Goal: Task Accomplishment & Management: Complete application form

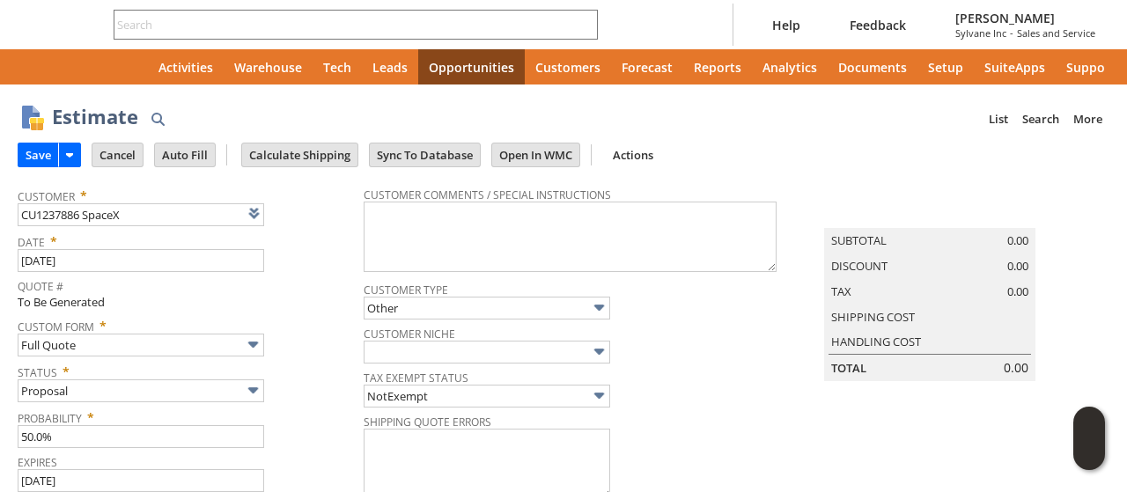
type input "[DATE]"
type input "Intelligent Recommendations ⁰"
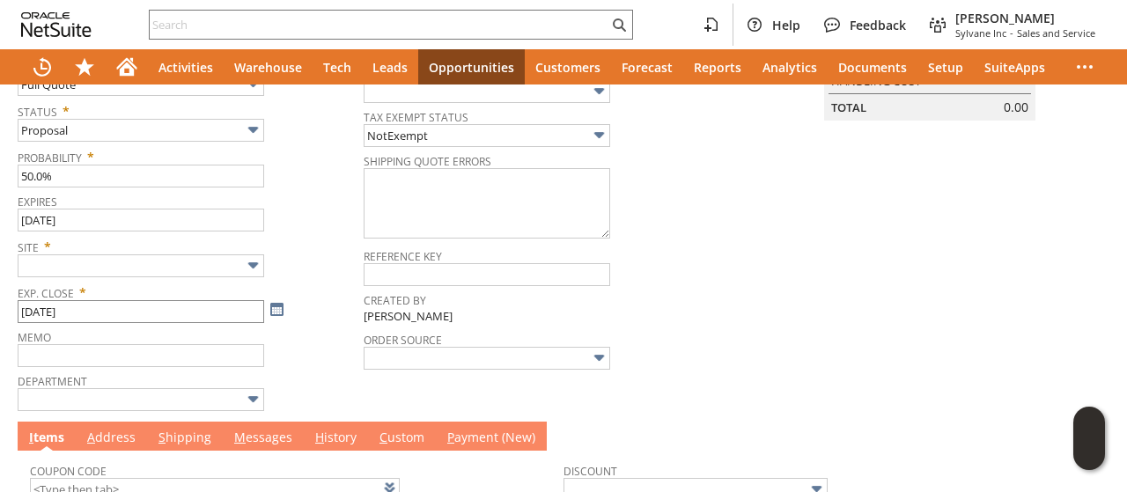
scroll to position [264, 0]
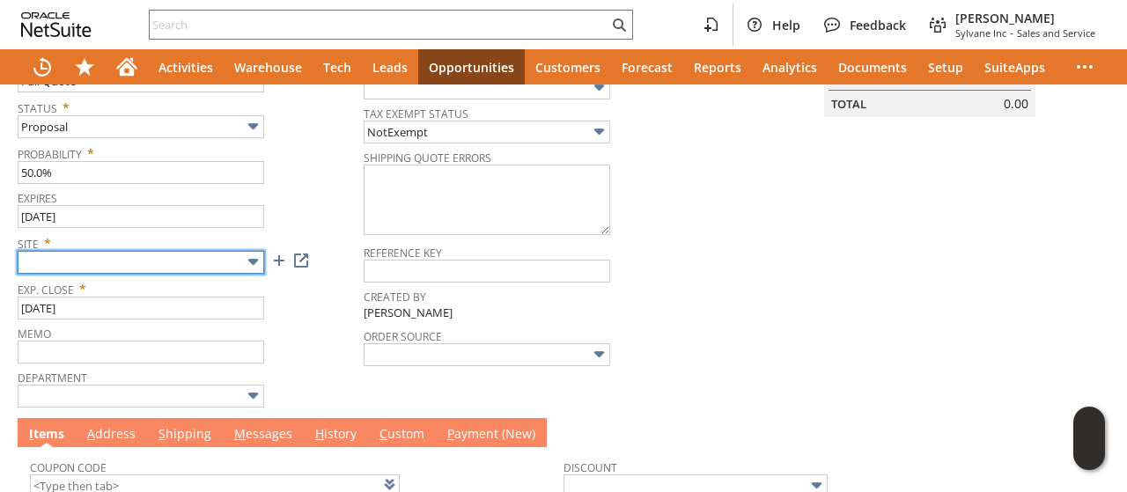
click at [132, 265] on input "text" at bounding box center [141, 262] width 247 height 23
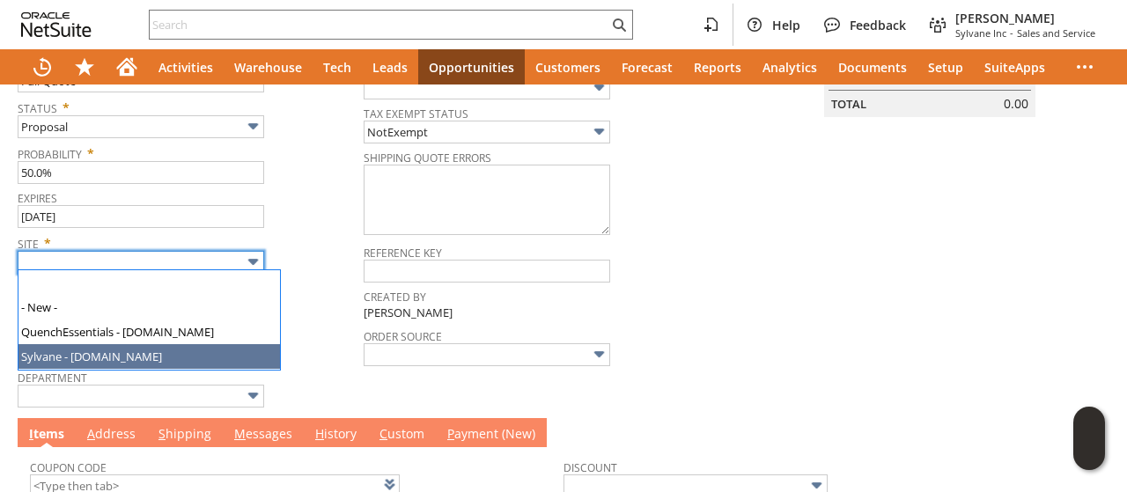
type input "Sylvane - [DOMAIN_NAME]"
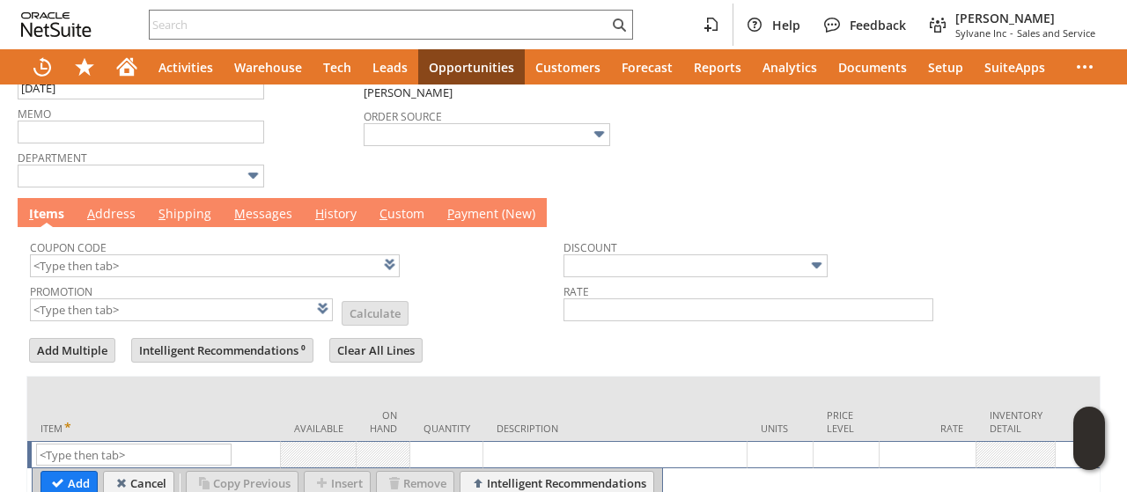
scroll to position [565, 0]
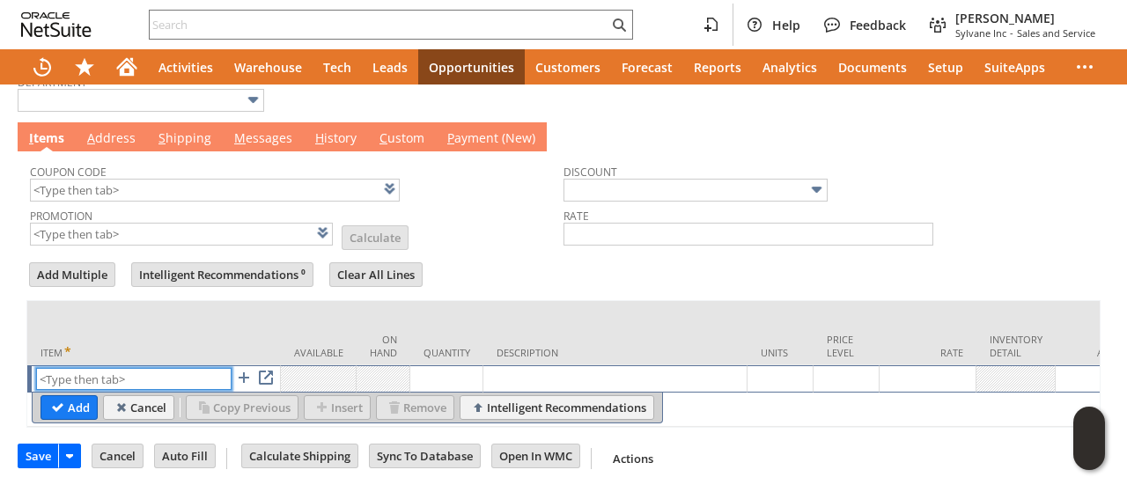
paste input "qu6483"
type input "qu6483"
click at [174, 131] on link "S hipping" at bounding box center [185, 138] width 62 height 19
click at [129, 131] on link "A ddress" at bounding box center [111, 138] width 57 height 19
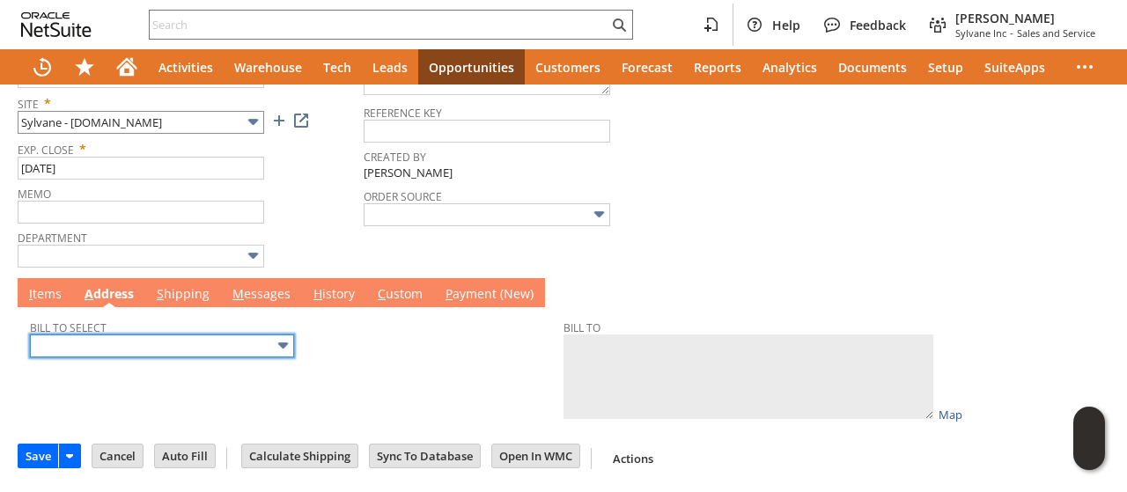
scroll to position [398, 0]
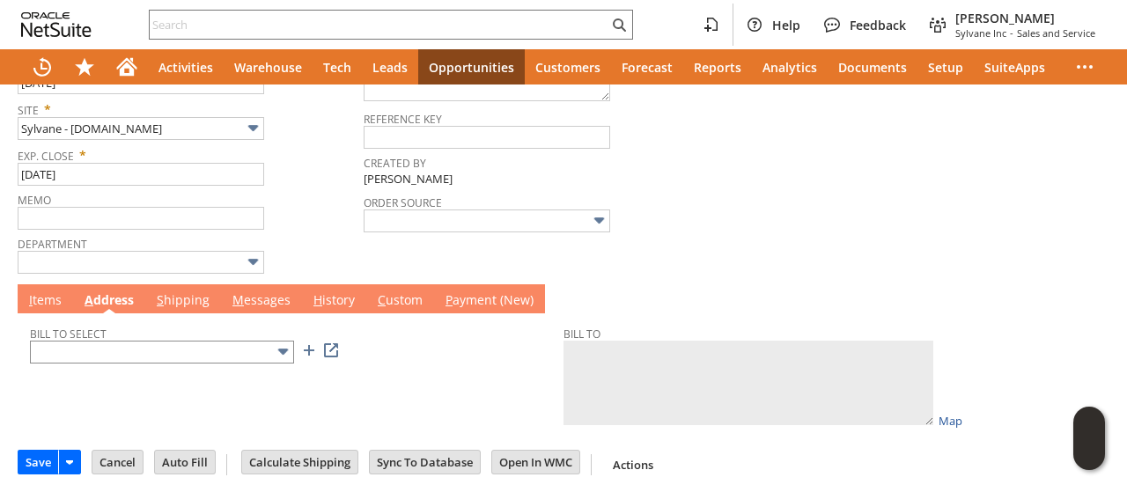
click at [144, 334] on div "Bill To Select" at bounding box center [292, 342] width 525 height 42
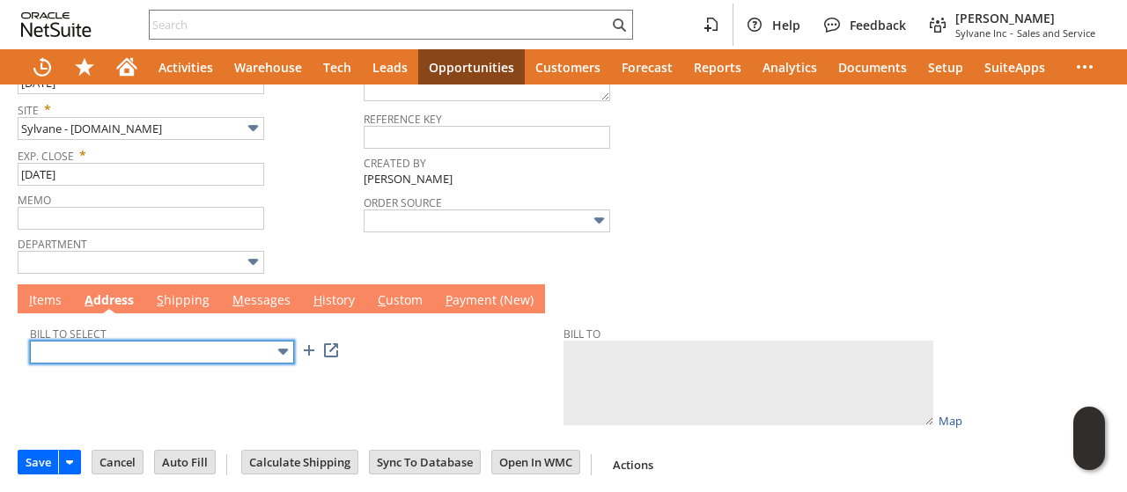
click at [132, 352] on input "text" at bounding box center [162, 352] width 264 height 23
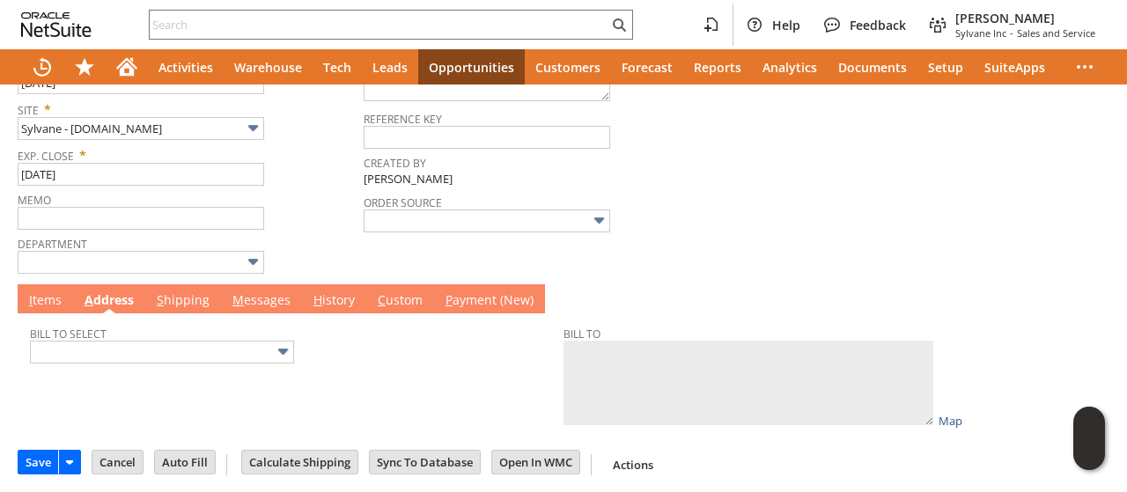
type input "51900 [PERSON_NAME]"
type textarea "SpaceX 51900 Joanna St Brownsville TX 78521 United States"
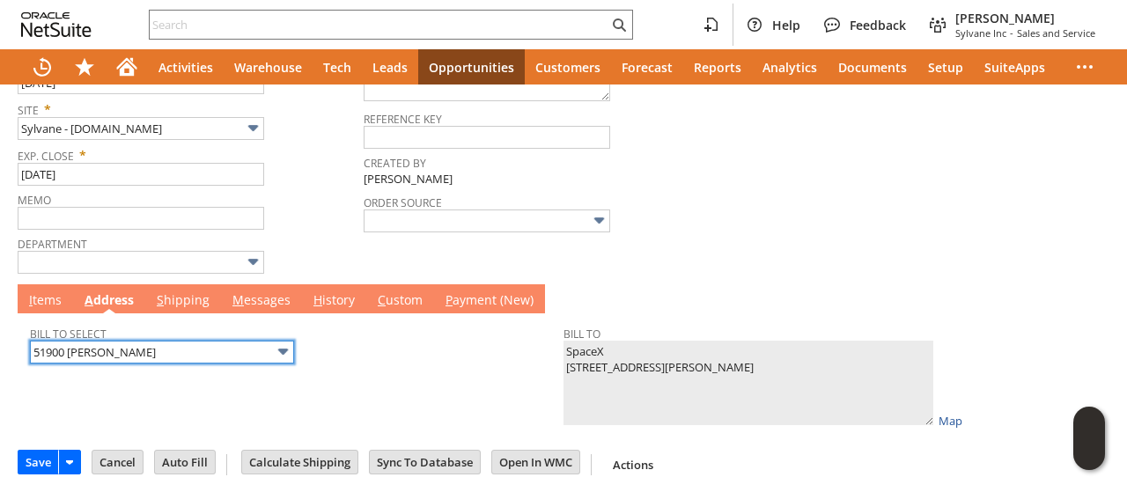
scroll to position [0, 0]
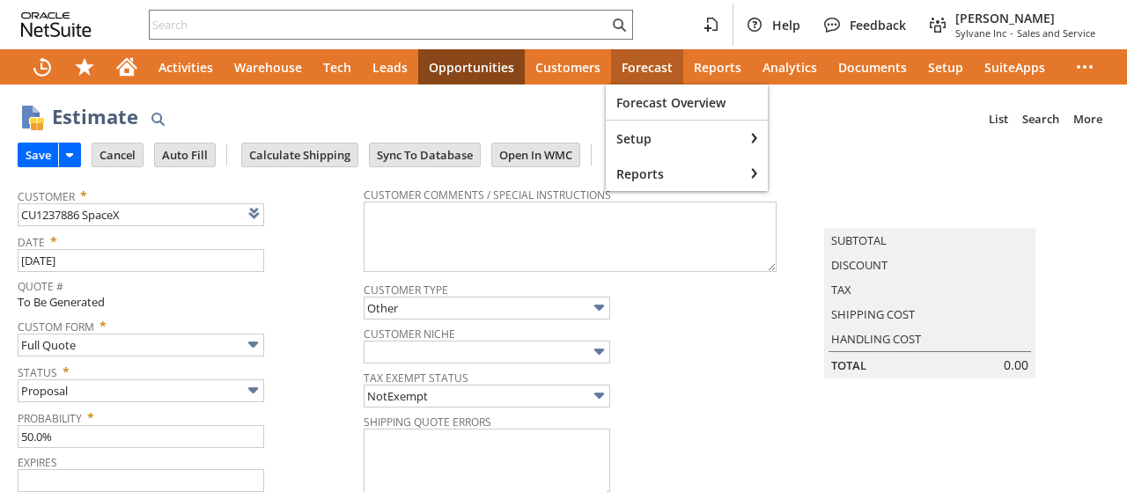
type input "[DATE]"
type input "Add"
type input "Copy Previous"
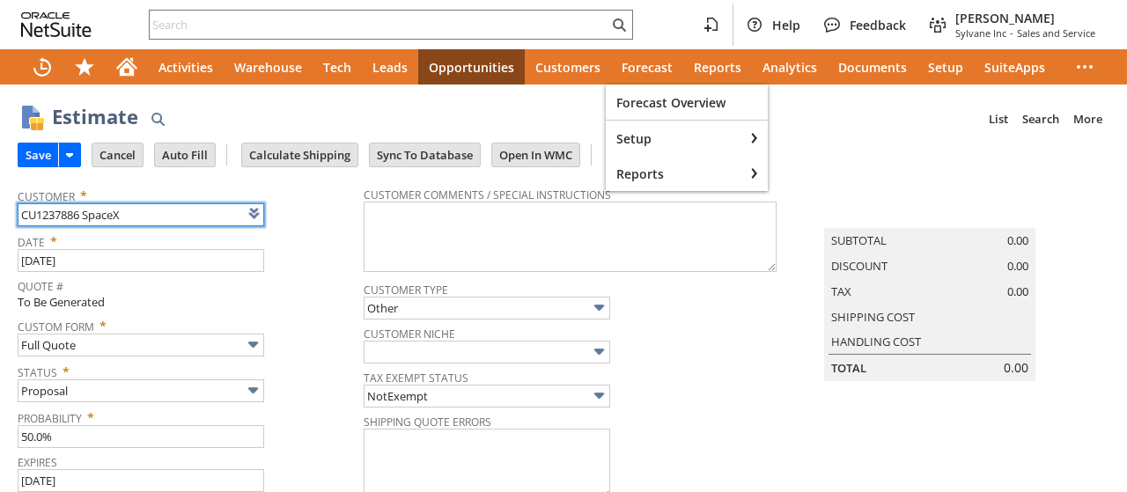
type input "Intelligent Recommendations ⁰"
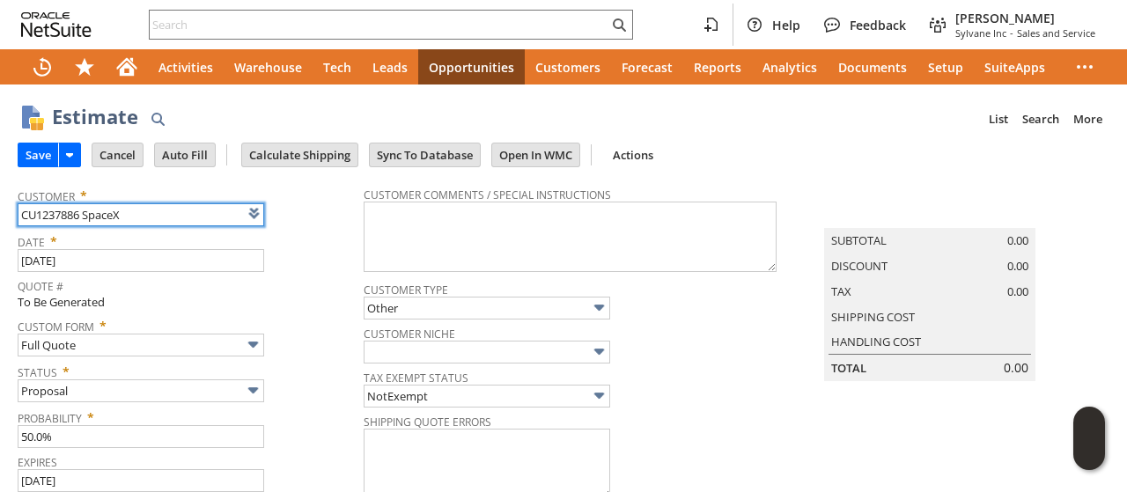
scroll to position [176, 0]
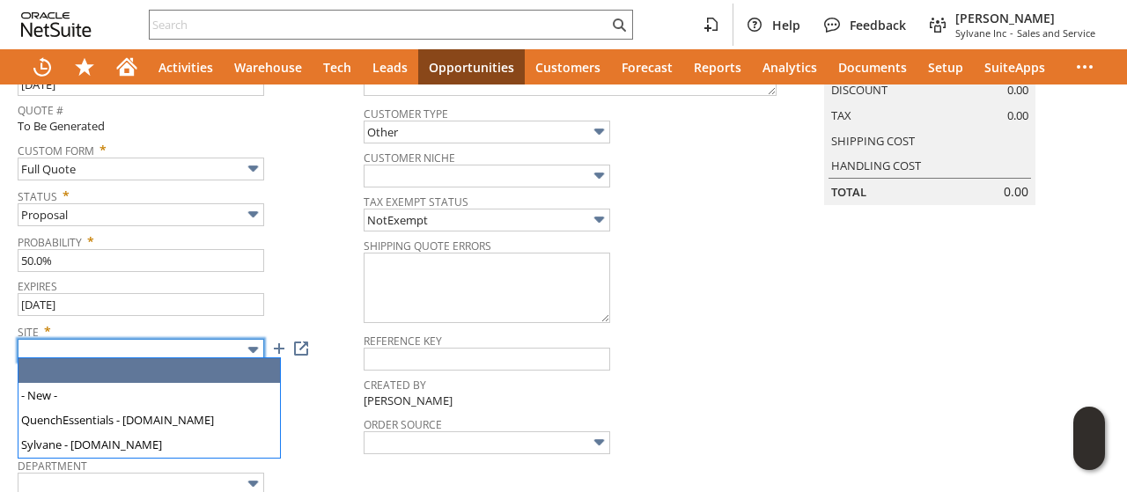
click at [164, 347] on input "text" at bounding box center [141, 350] width 247 height 23
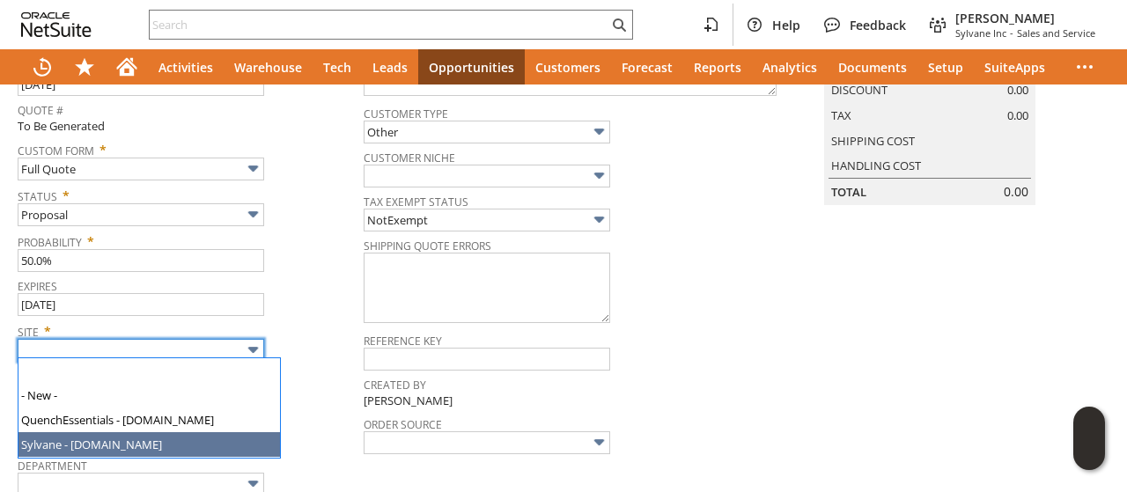
type input "Sylvane - [DOMAIN_NAME]"
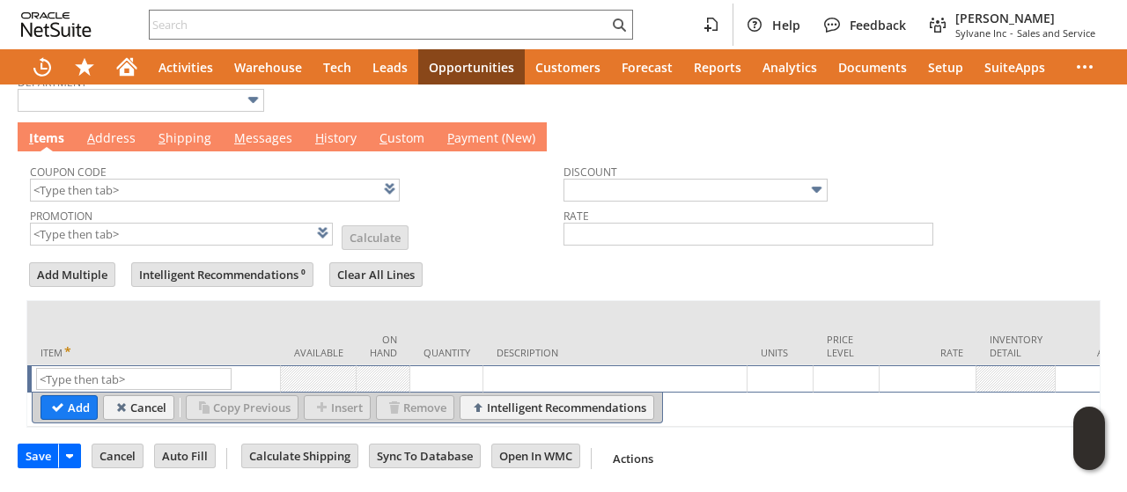
click at [118, 137] on link "A ddress" at bounding box center [111, 138] width 57 height 19
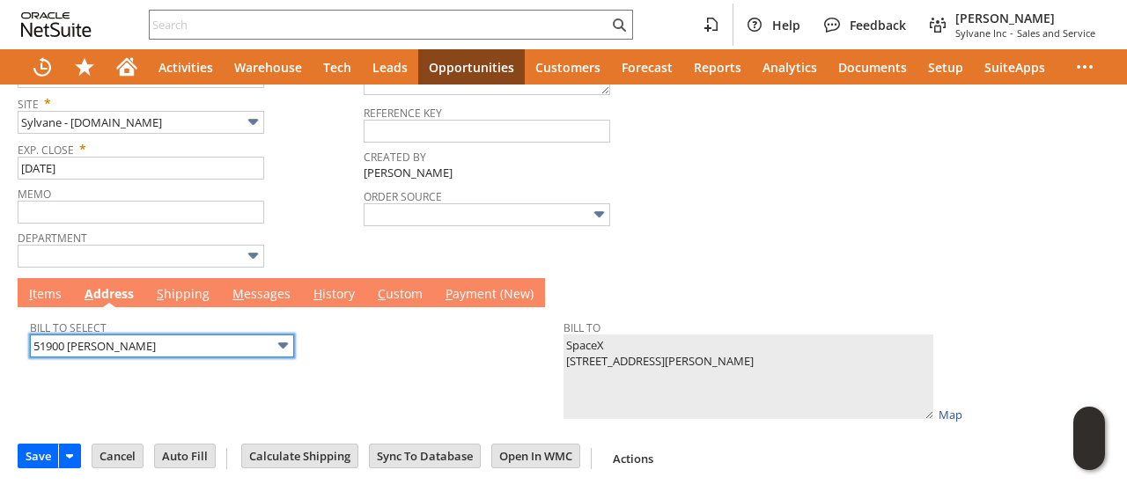
scroll to position [398, 0]
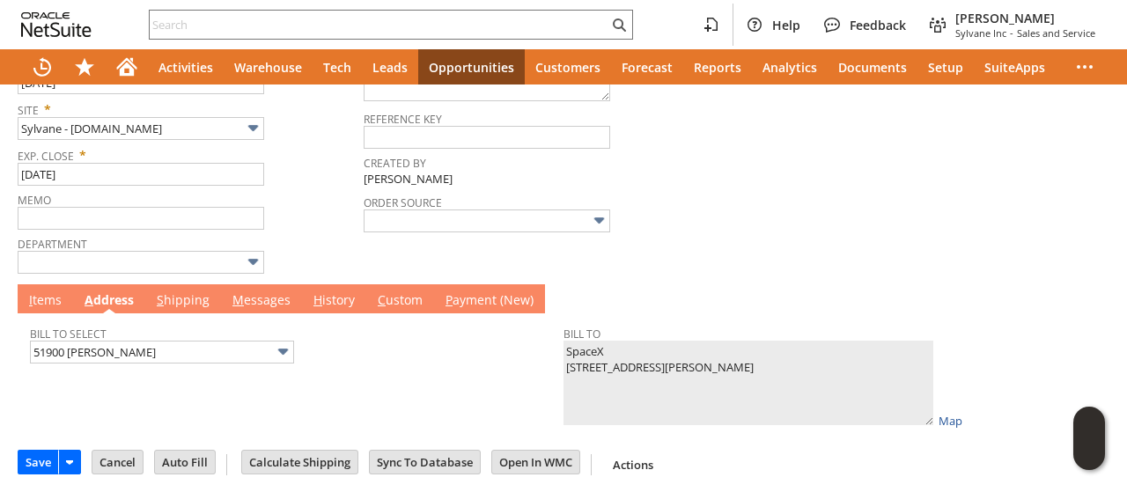
click at [37, 299] on link "I tems" at bounding box center [45, 301] width 41 height 19
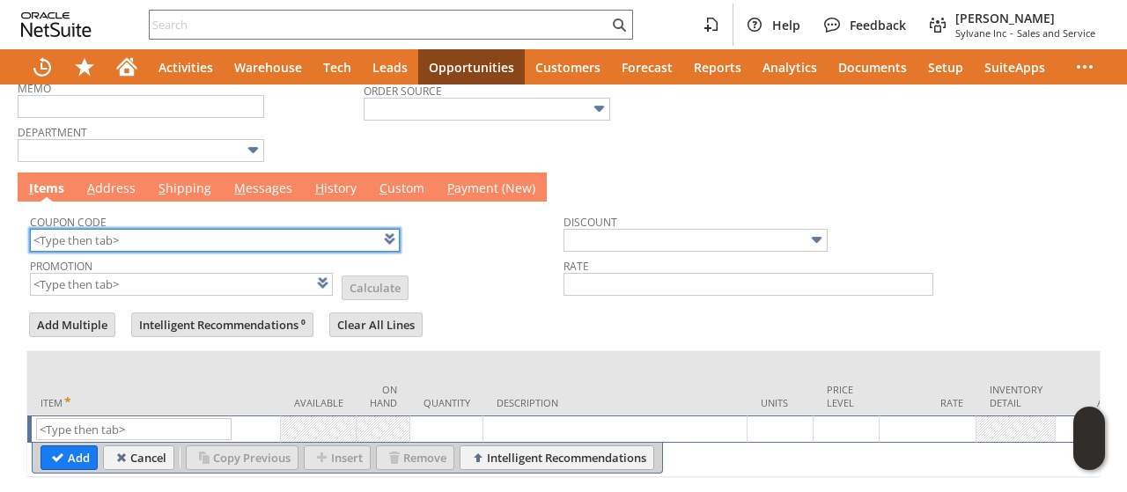
scroll to position [565, 0]
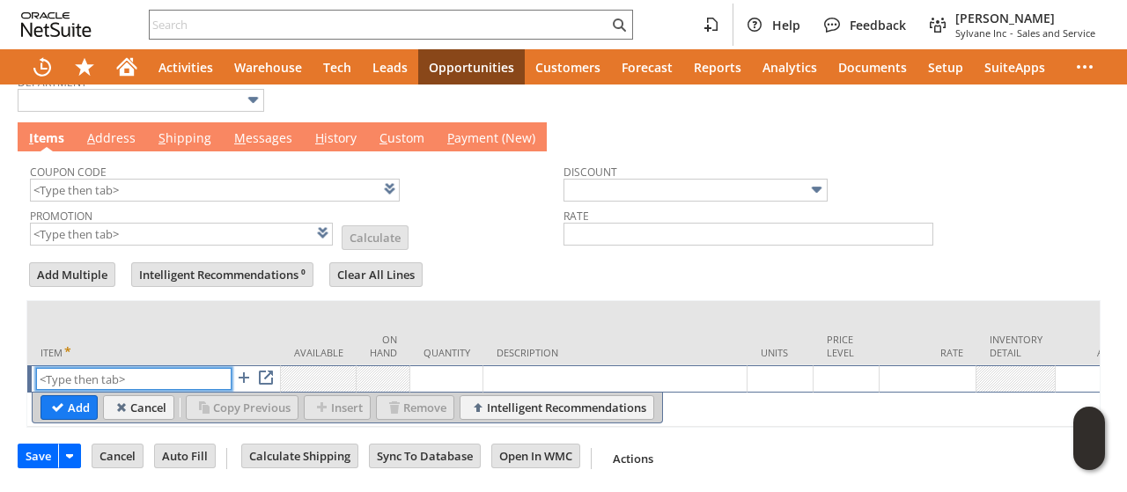
paste input "qu6483"
type input "qu6483"
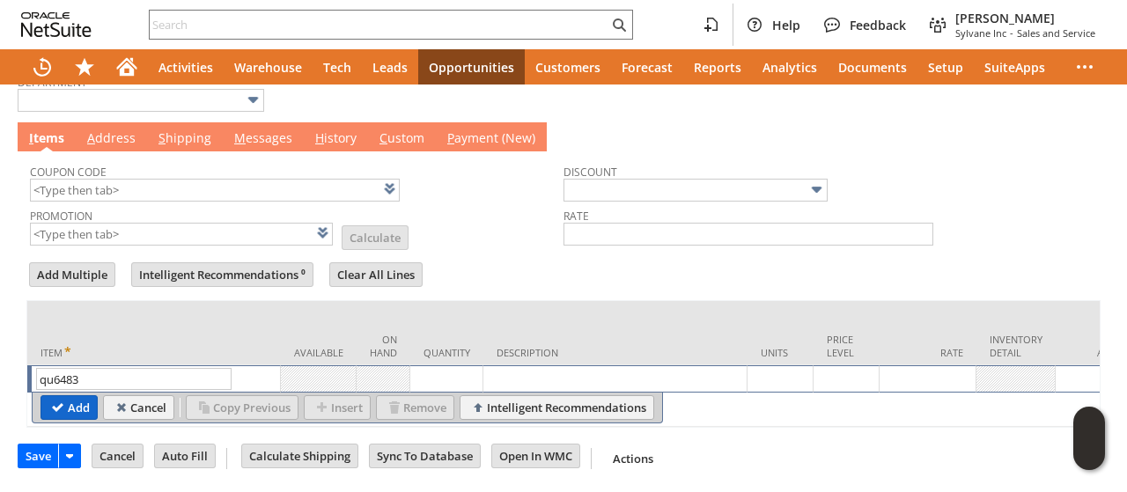
click at [75, 400] on input "Add" at bounding box center [68, 407] width 55 height 23
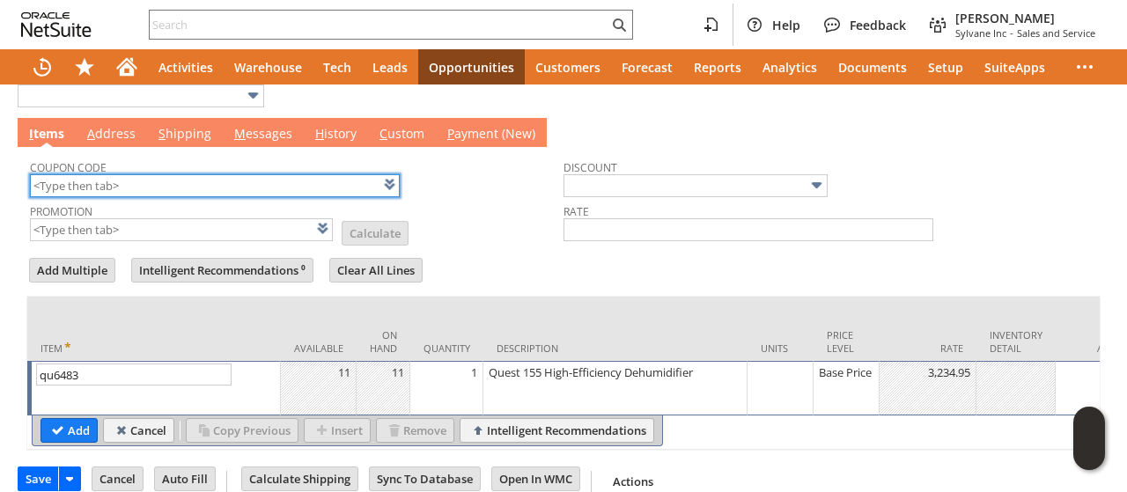
click at [178, 174] on input "text" at bounding box center [215, 185] width 370 height 23
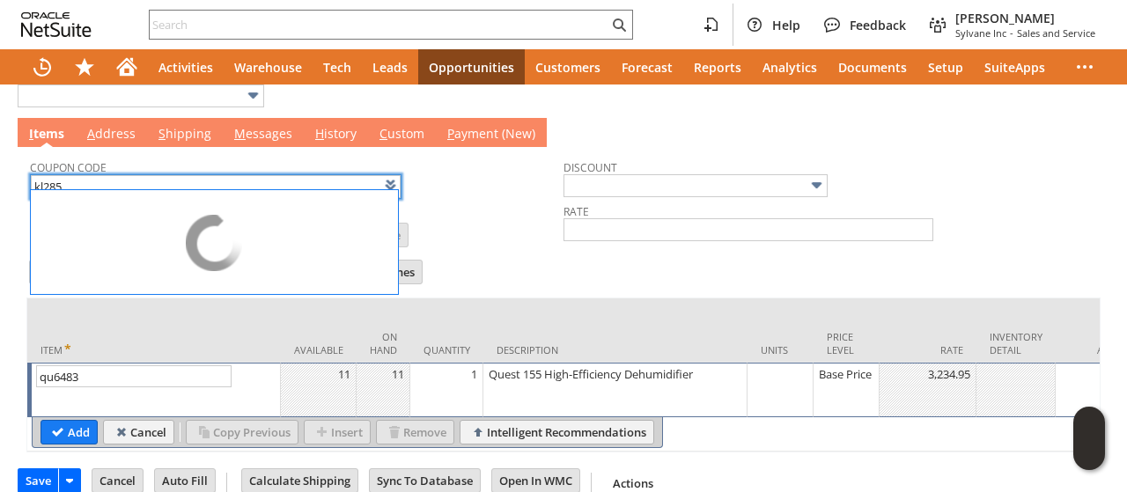
click at [486, 228] on td "Promotion List Calculate" at bounding box center [297, 223] width 534 height 44
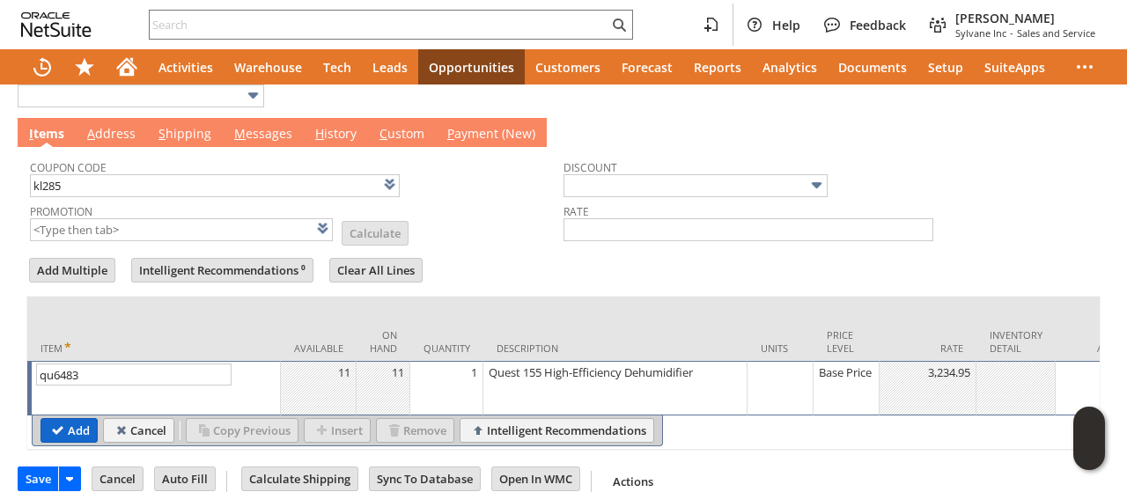
type input "KL285"
type input "Promo Code"
type input "-10.0%"
click at [64, 424] on input "Add" at bounding box center [68, 430] width 55 height 23
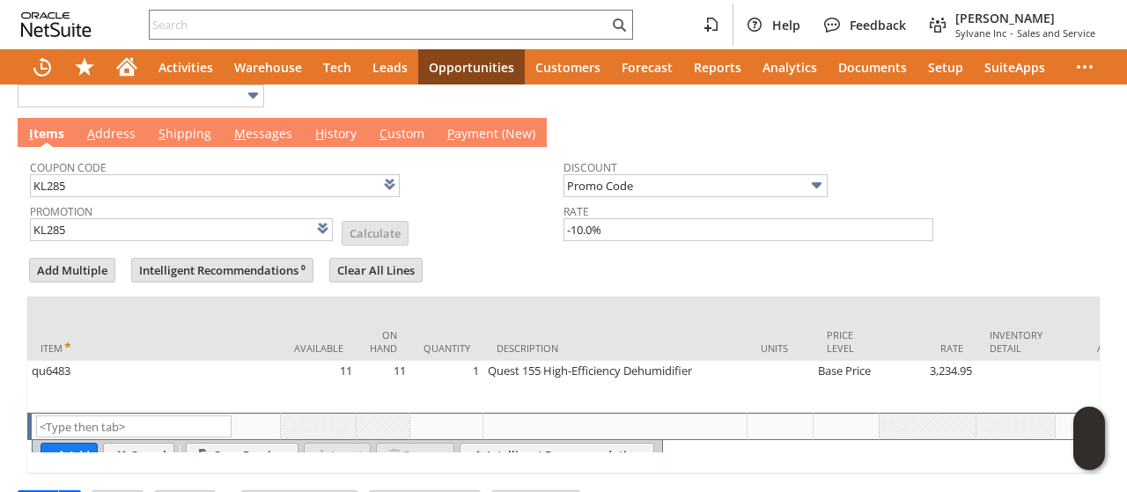
scroll to position [0, 0]
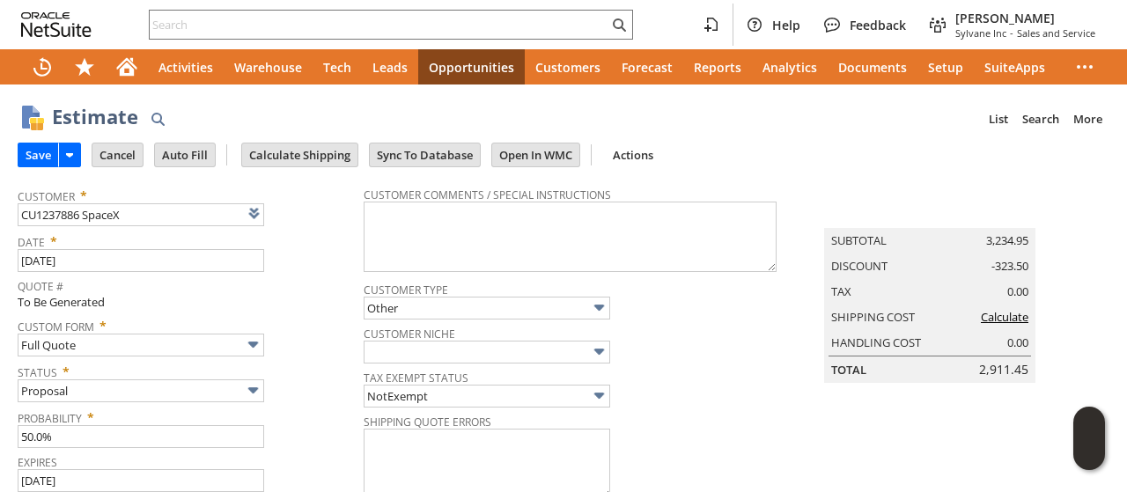
type input "Intelligent Recommendations¹⁰"
click at [288, 151] on input "Calculate Shipping" at bounding box center [299, 155] width 115 height 23
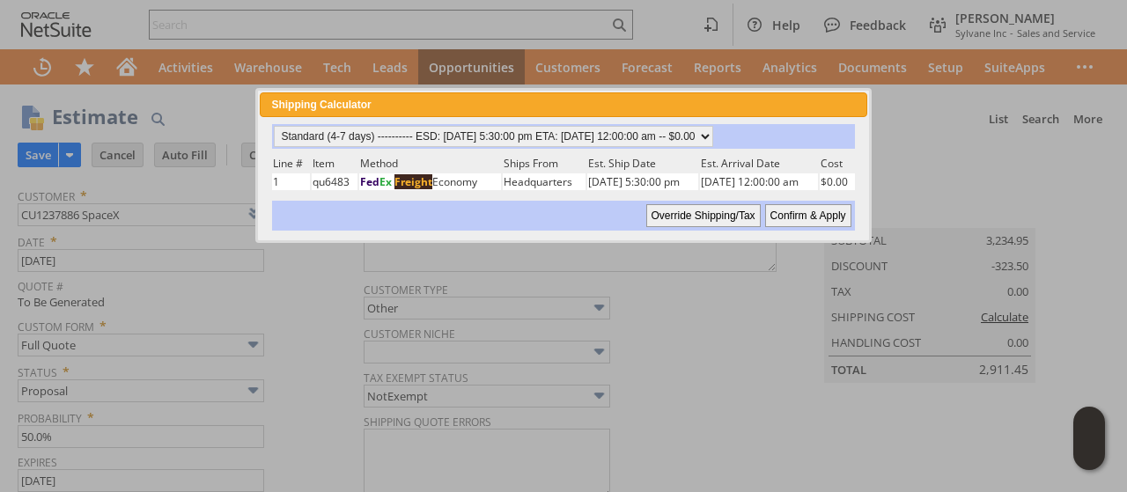
click at [801, 216] on input "Confirm & Apply" at bounding box center [808, 215] width 86 height 23
type input "OtherExemptEntity"
type input "Add"
type input "Copy Previous"
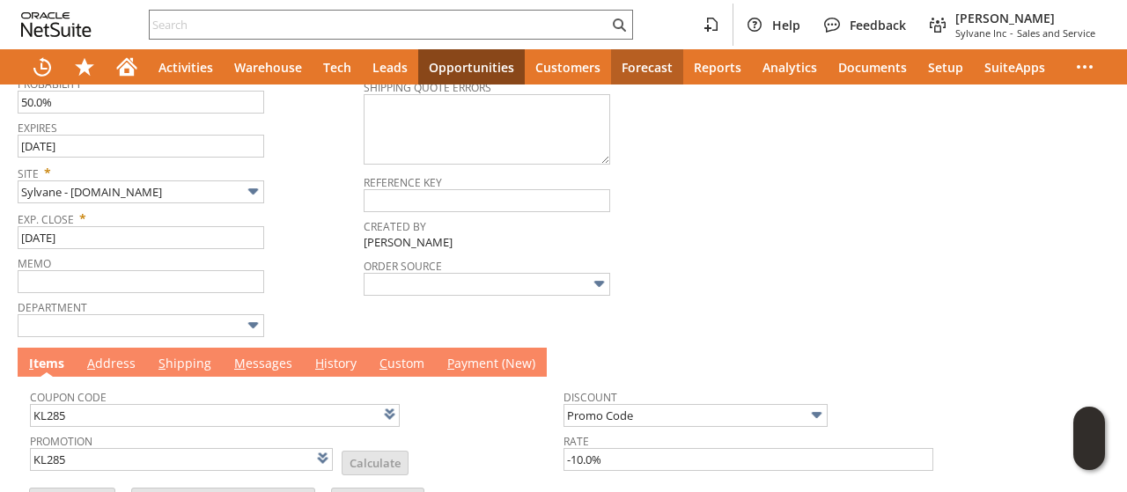
scroll to position [352, 0]
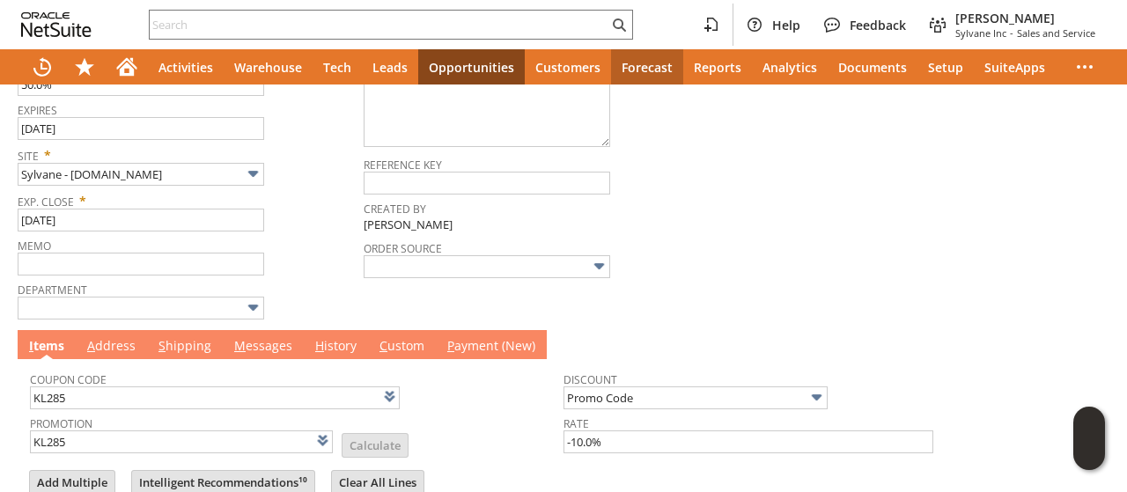
click at [248, 337] on link "M essages" at bounding box center [263, 346] width 67 height 19
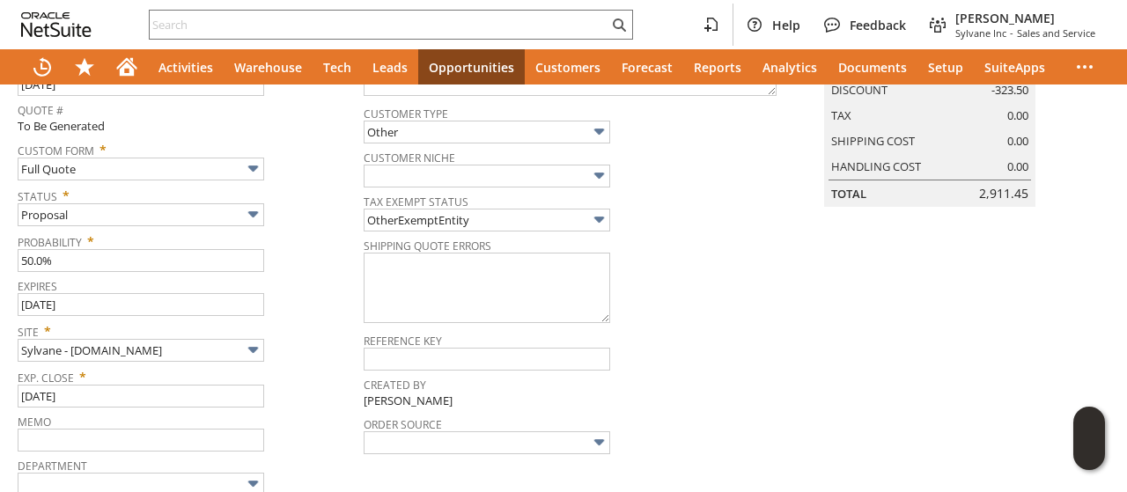
scroll to position [0, 0]
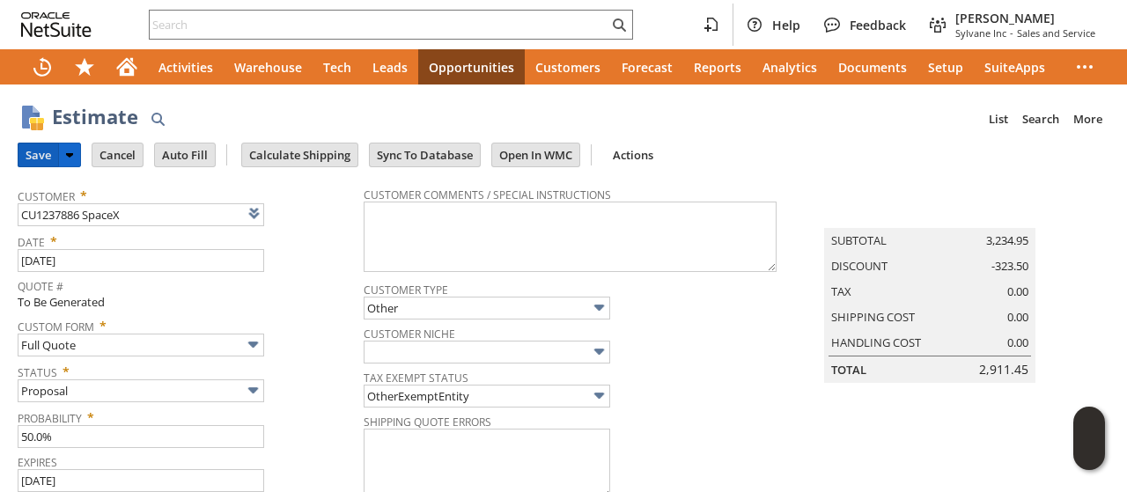
click at [37, 156] on input "Save" at bounding box center [38, 155] width 40 height 23
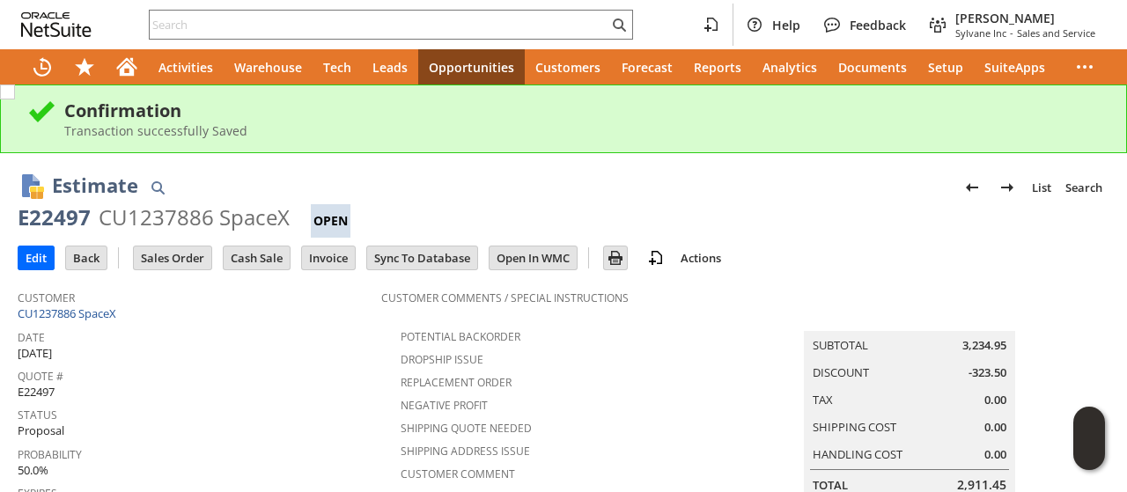
scroll to position [621, 0]
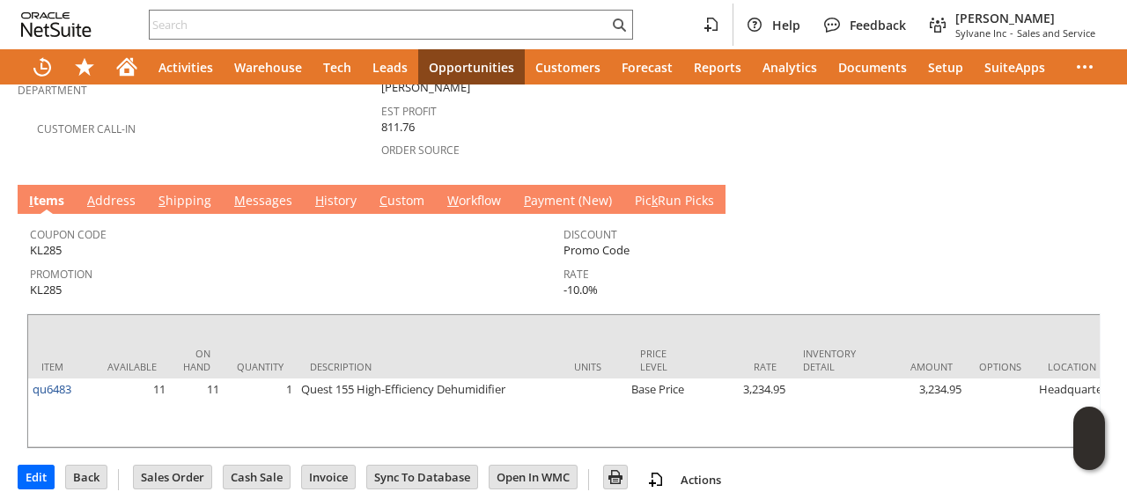
click at [266, 192] on link "M essages" at bounding box center [263, 201] width 67 height 19
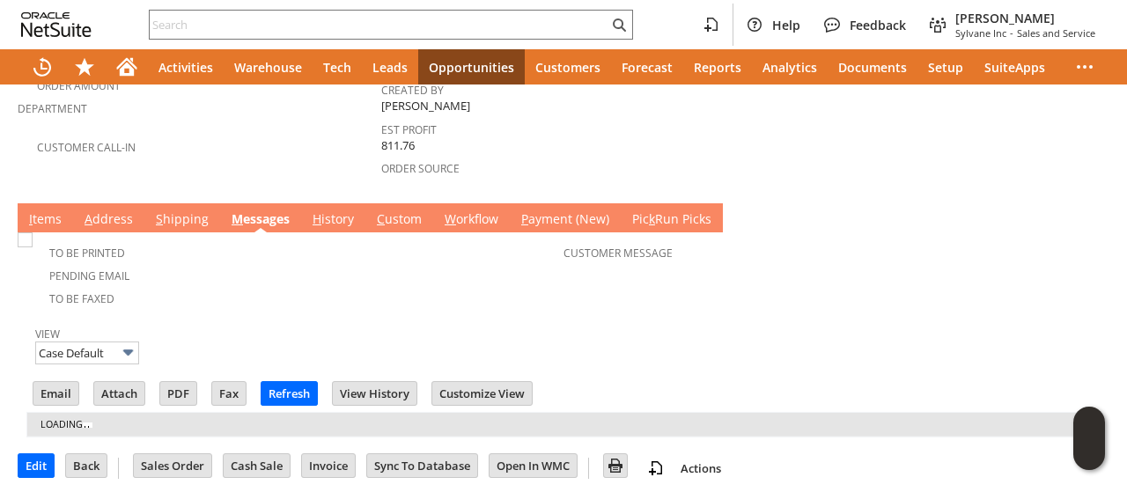
scroll to position [0, 0]
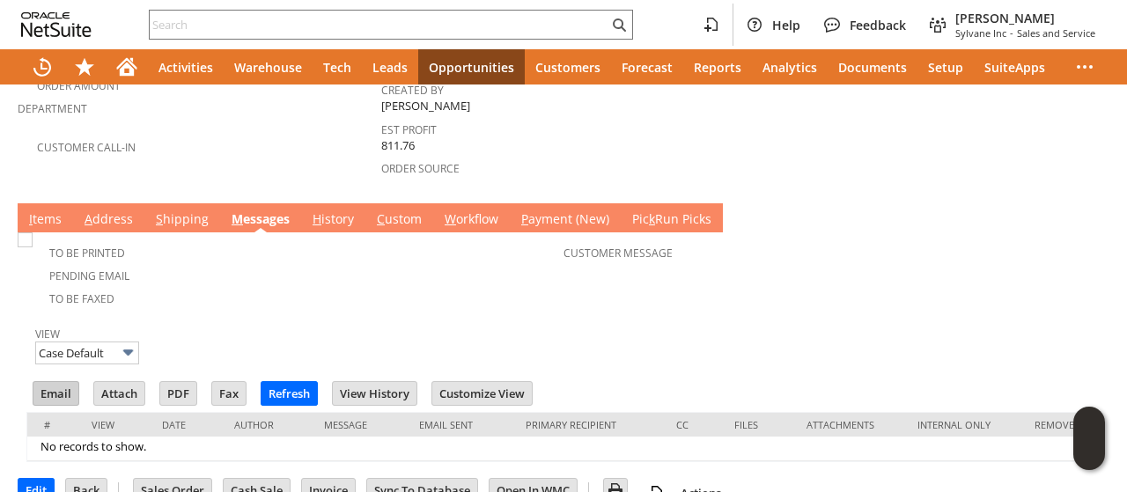
click at [62, 382] on input "Email" at bounding box center [55, 393] width 45 height 23
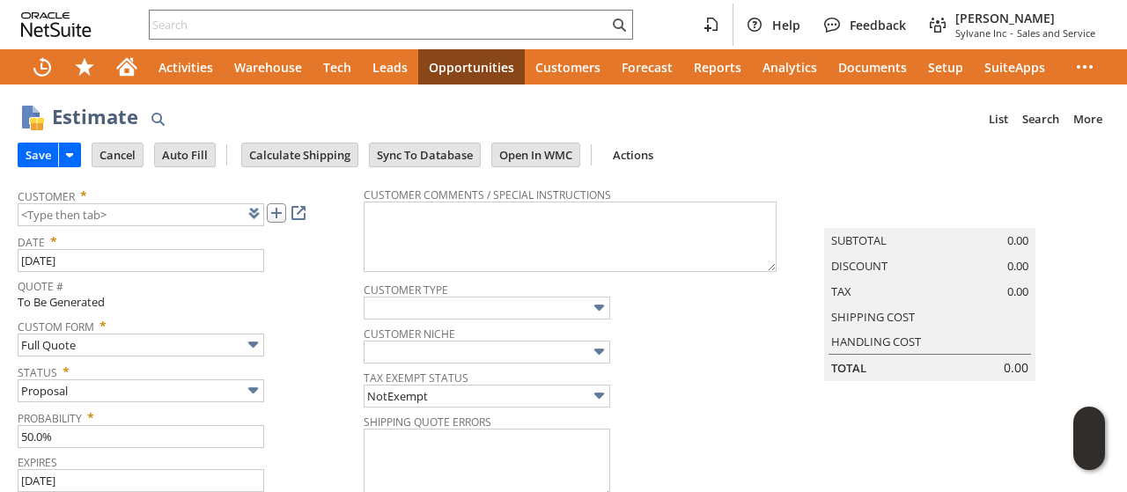
click at [286, 213] on link at bounding box center [276, 212] width 19 height 19
type input "CU1238851 Providence St. Patrick Hospital"
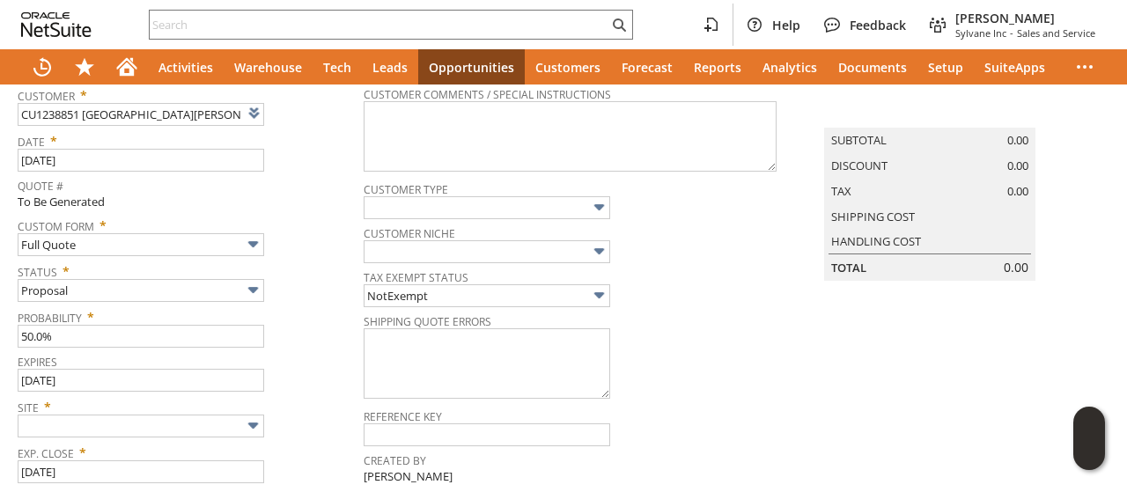
scroll to position [264, 0]
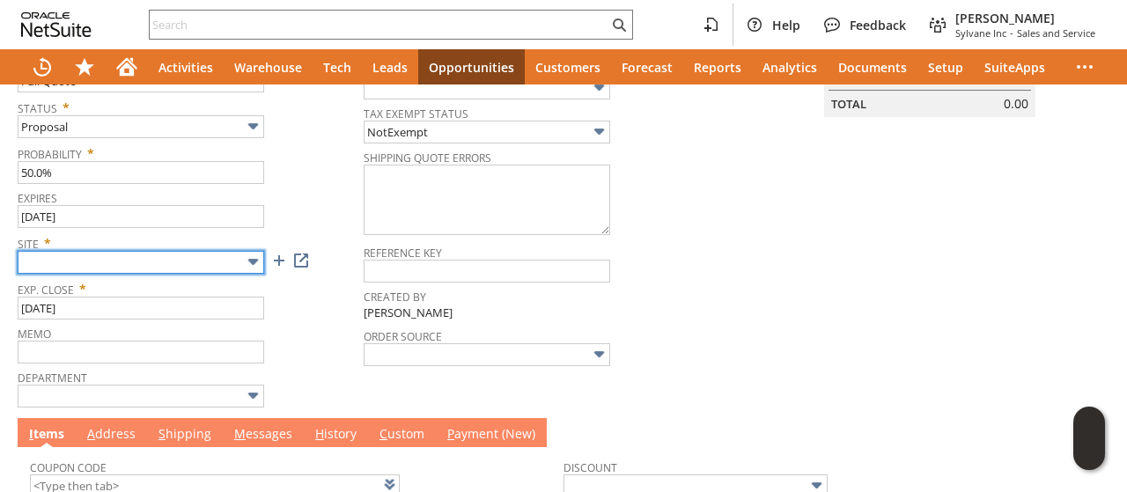
click at [111, 253] on input "text" at bounding box center [141, 262] width 247 height 23
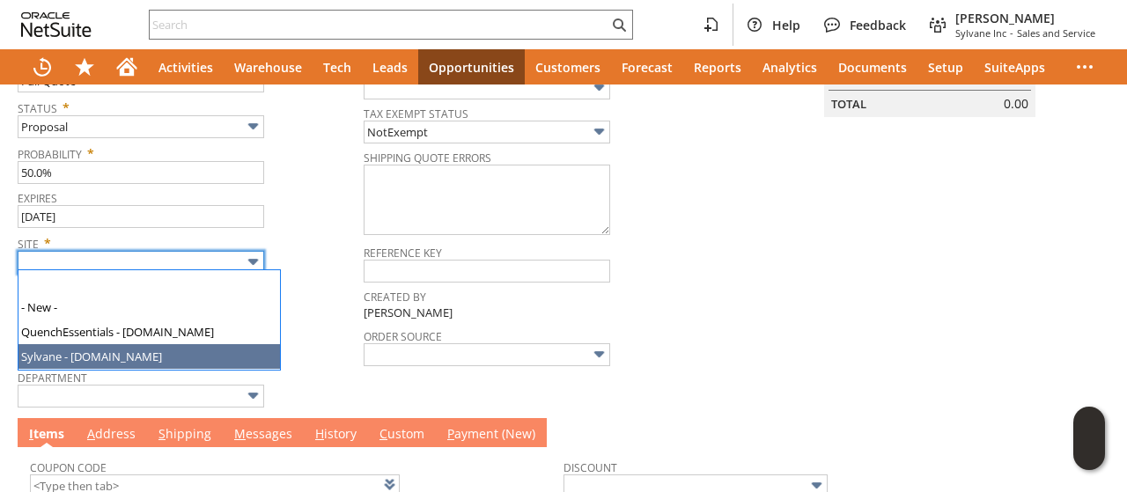
type input "Sylvane - [DOMAIN_NAME]"
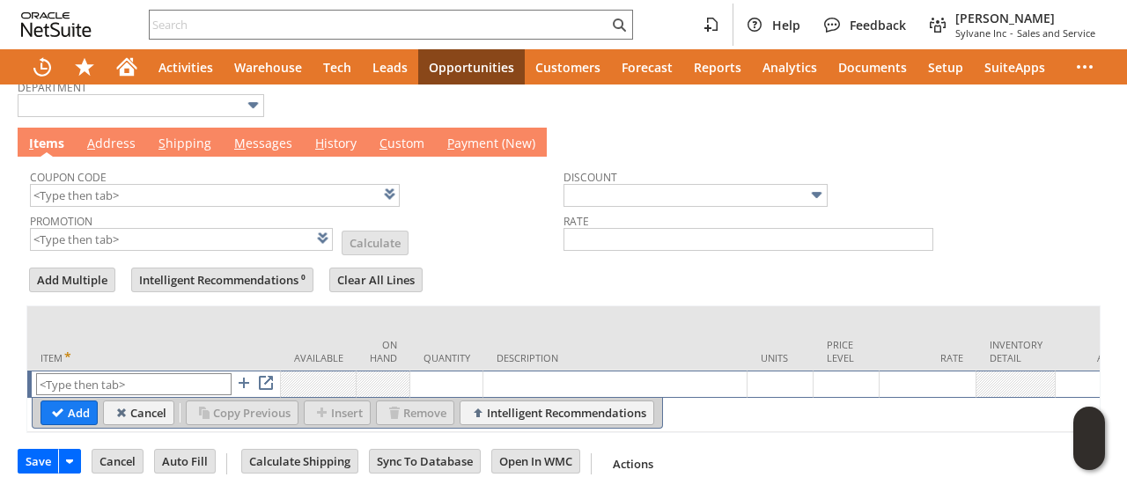
scroll to position [565, 0]
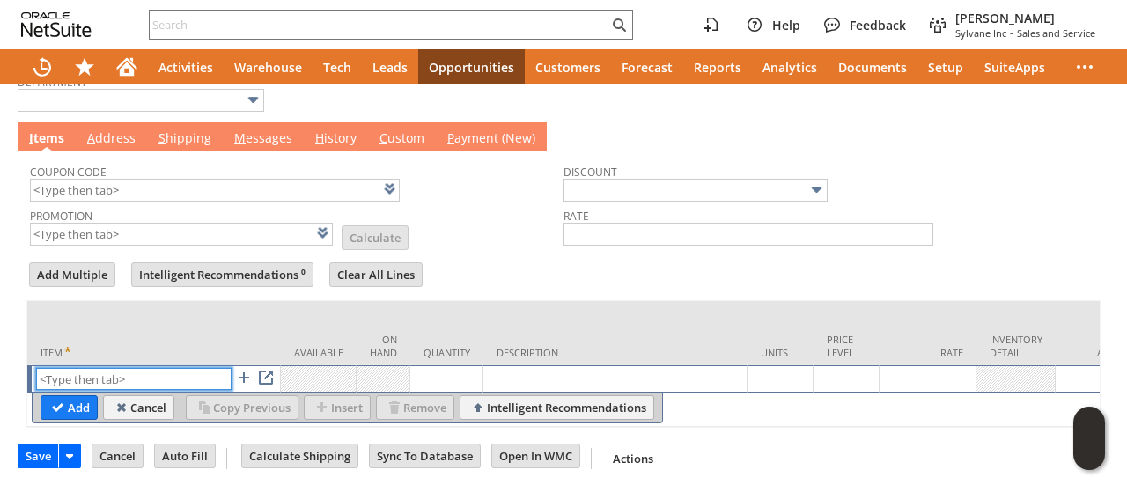
paste input "kw8803"
type input "kw8803"
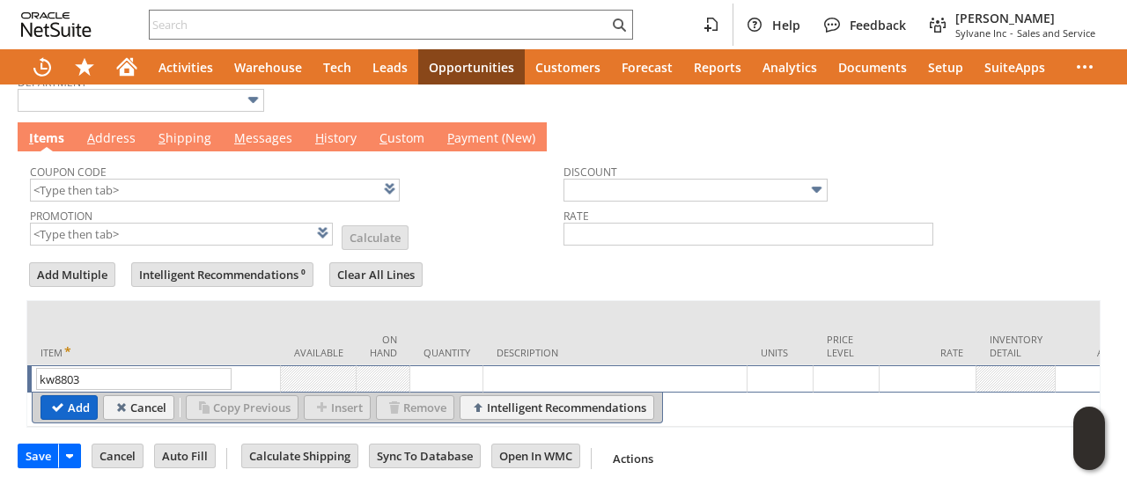
click at [56, 396] on input "Add" at bounding box center [68, 407] width 55 height 23
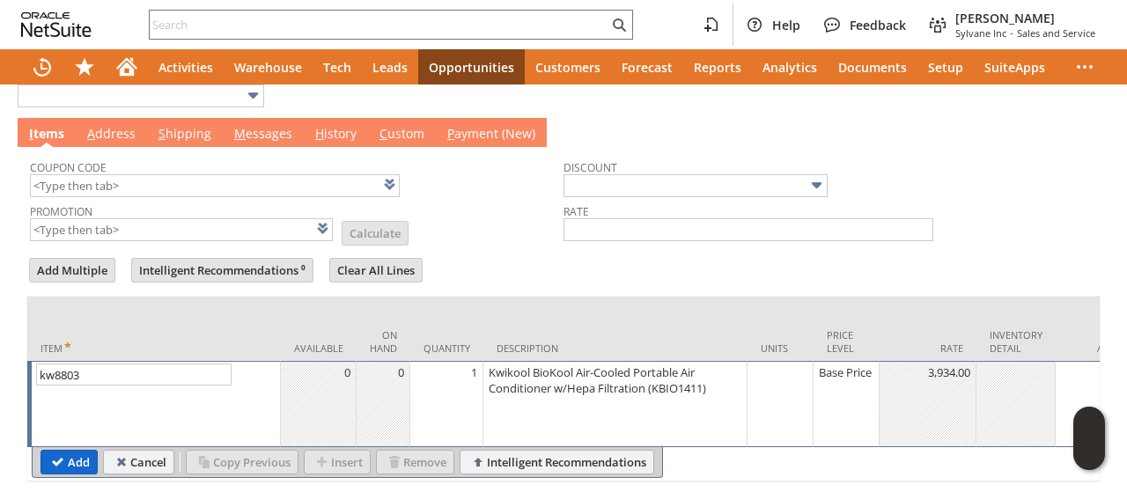
click at [47, 451] on input "Add" at bounding box center [68, 462] width 55 height 23
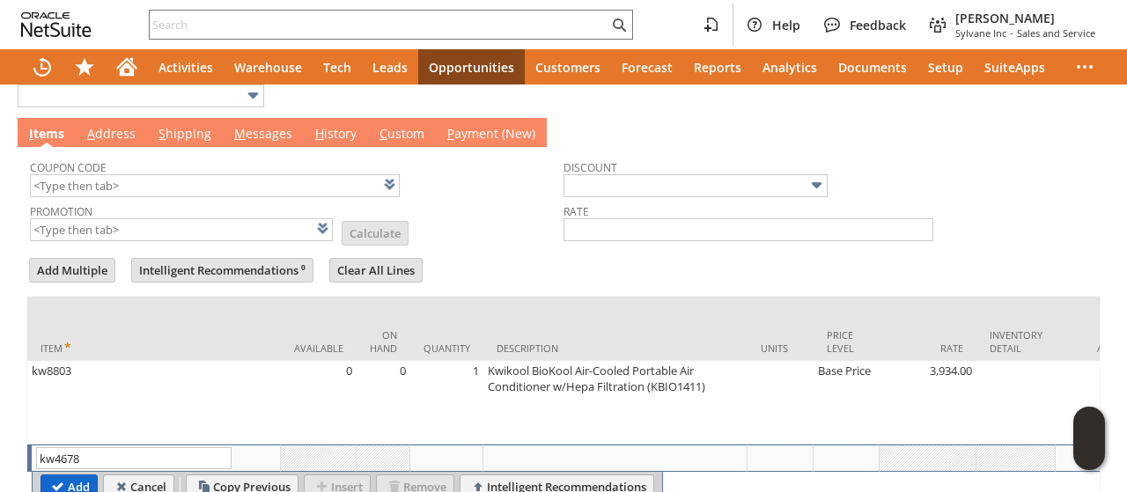
type input "kw4678"
click at [49, 477] on input "Add" at bounding box center [68, 487] width 55 height 23
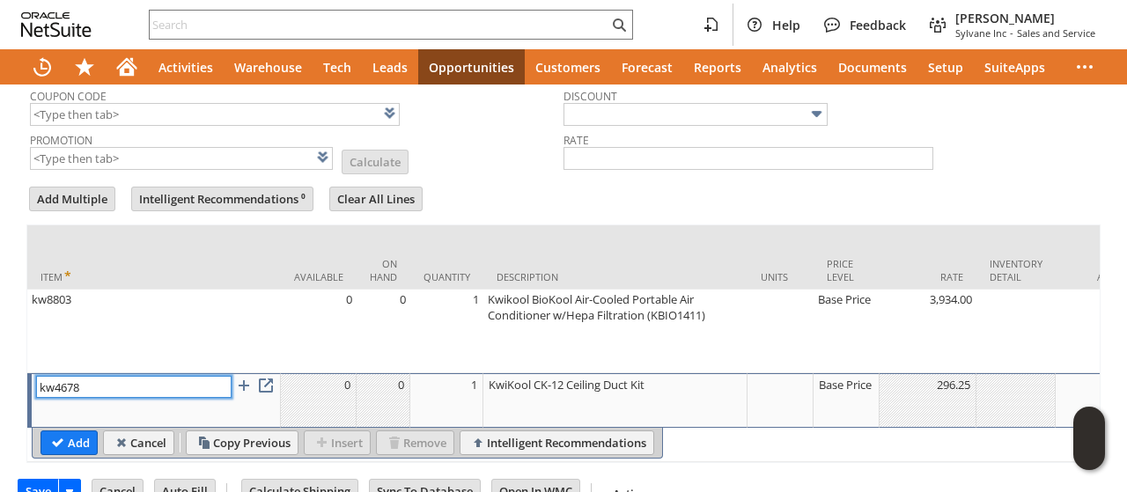
scroll to position [676, 0]
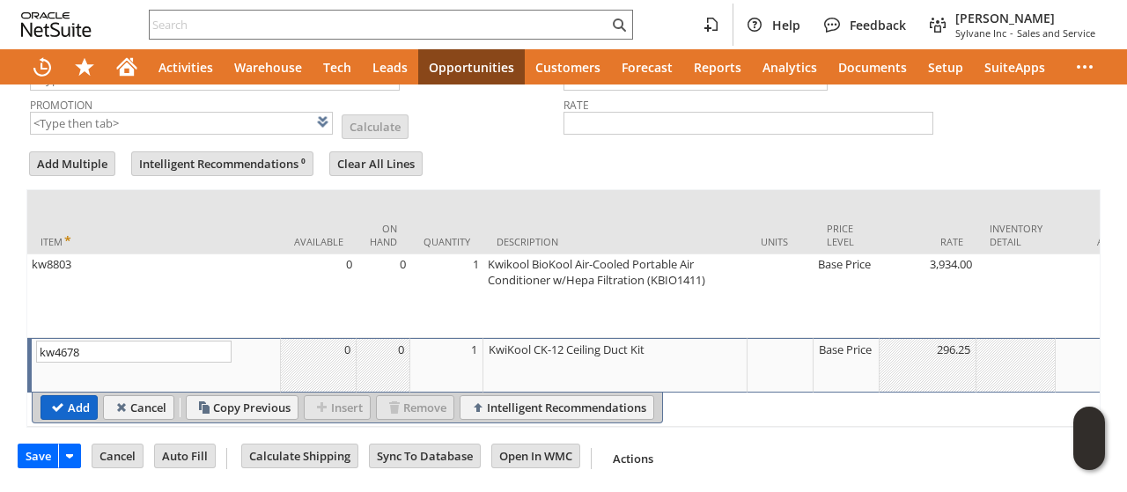
click at [83, 397] on input "Add" at bounding box center [68, 407] width 55 height 23
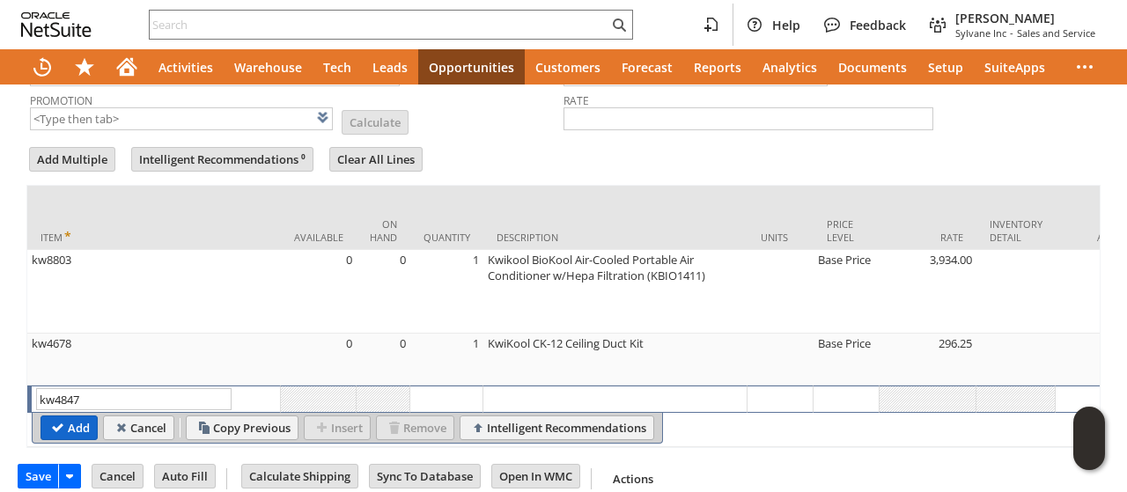
type input "kw4847"
click at [53, 417] on input "Add" at bounding box center [68, 428] width 55 height 23
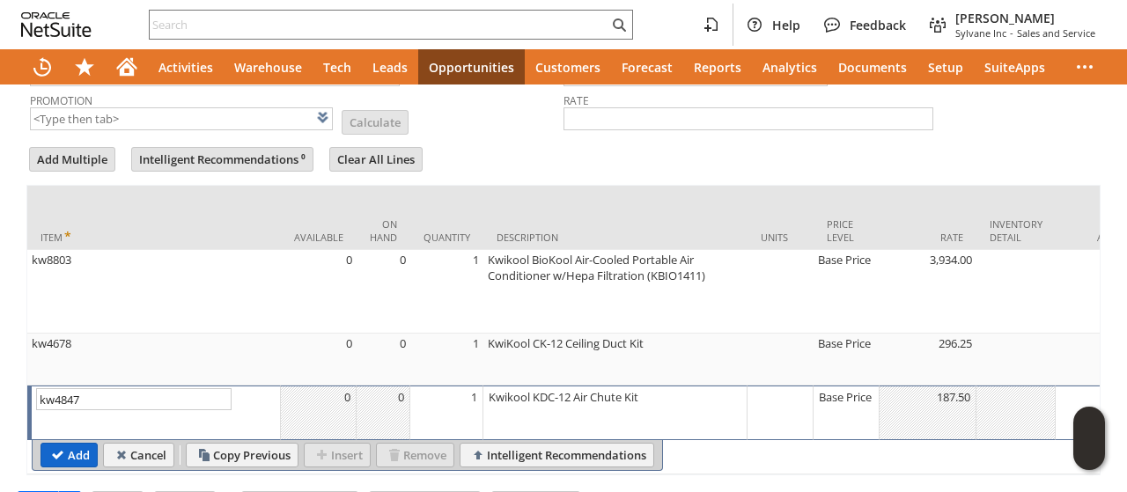
click at [55, 444] on input "Add" at bounding box center [68, 455] width 55 height 23
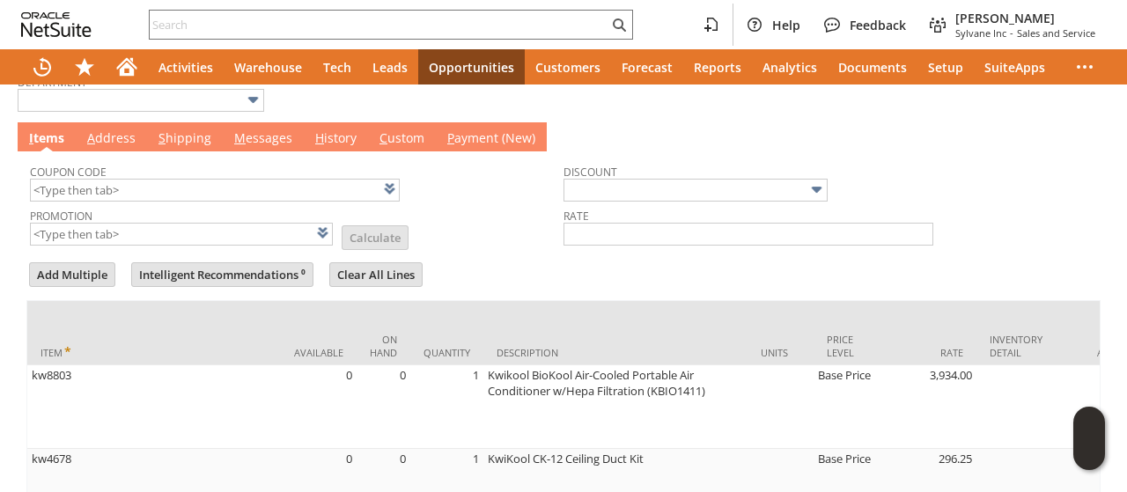
scroll to position [499, 0]
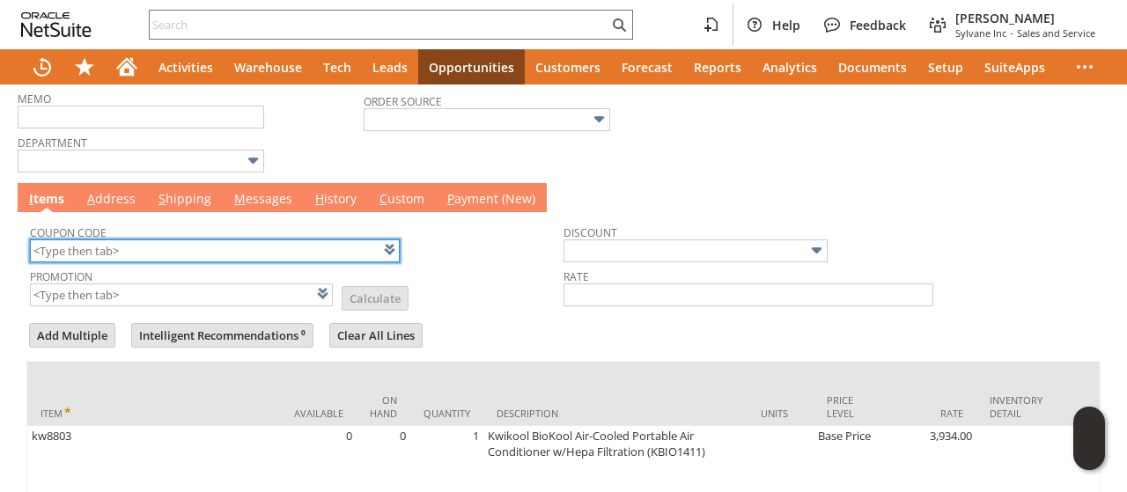
drag, startPoint x: 139, startPoint y: 242, endPoint x: 144, endPoint y: 221, distance: 21.8
click at [144, 232] on div "Coupon Code" at bounding box center [292, 241] width 525 height 42
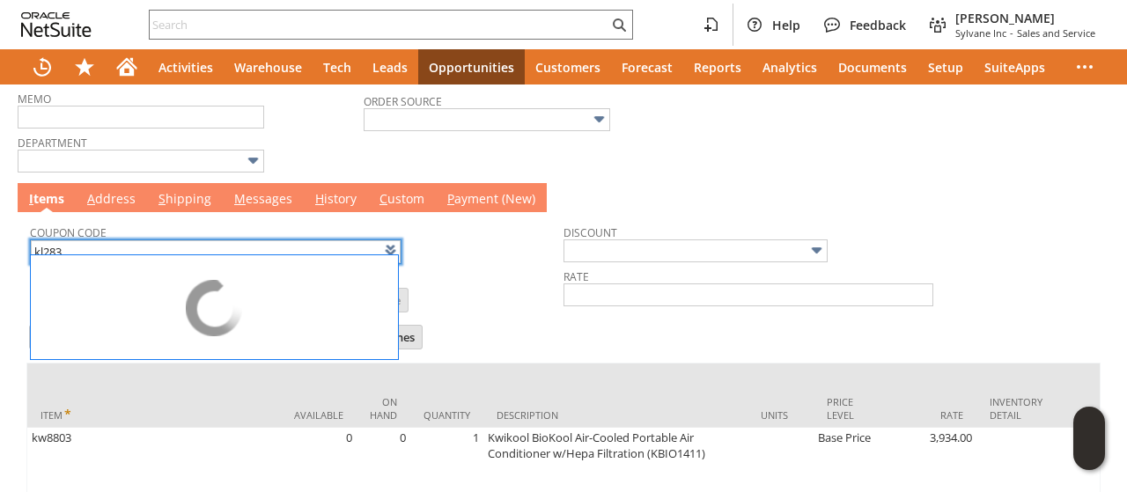
click at [426, 314] on div at bounding box center [563, 318] width 1075 height 9
type input "KL283"
type input "Promo Code"
type input "-5.0%"
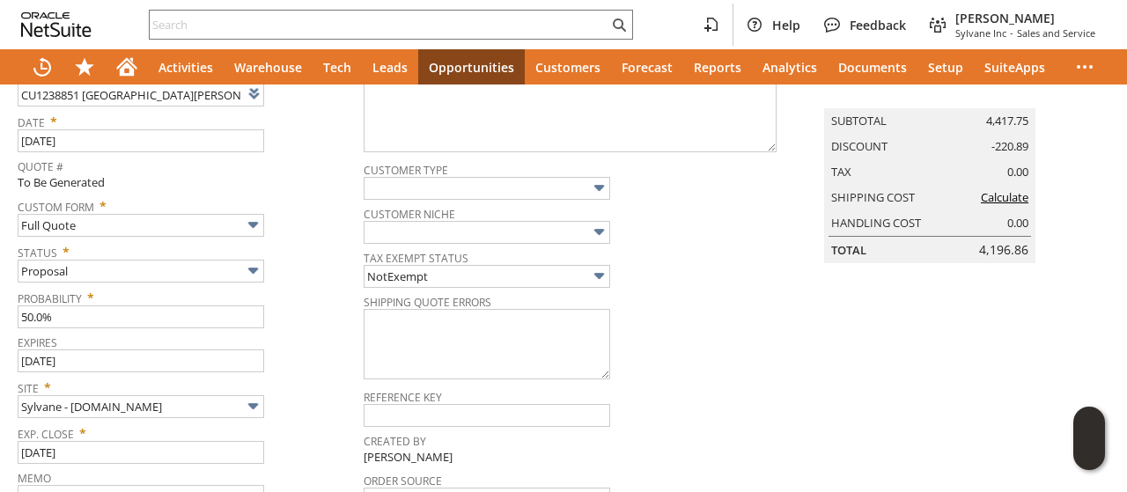
scroll to position [0, 0]
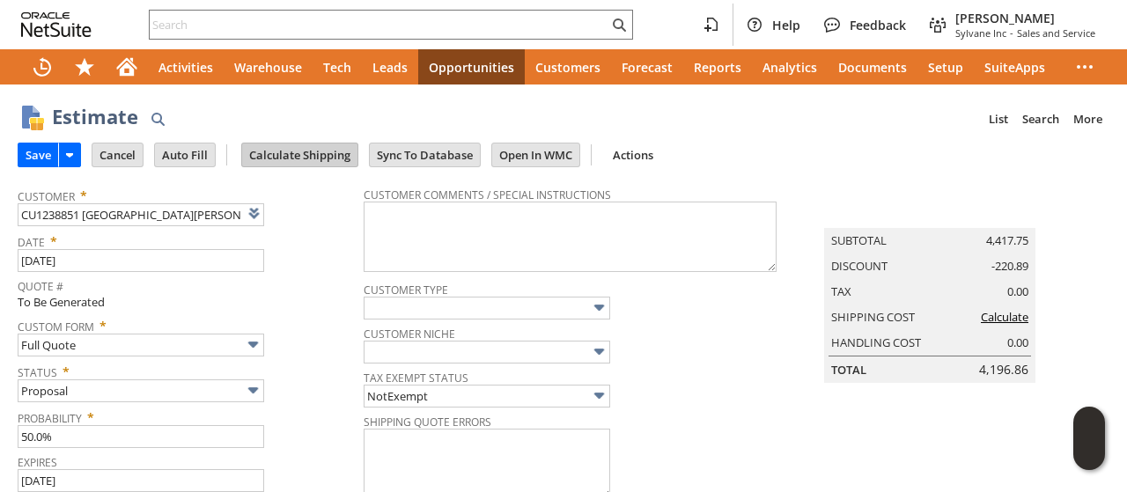
click at [290, 144] on input "Calculate Shipping" at bounding box center [299, 155] width 115 height 23
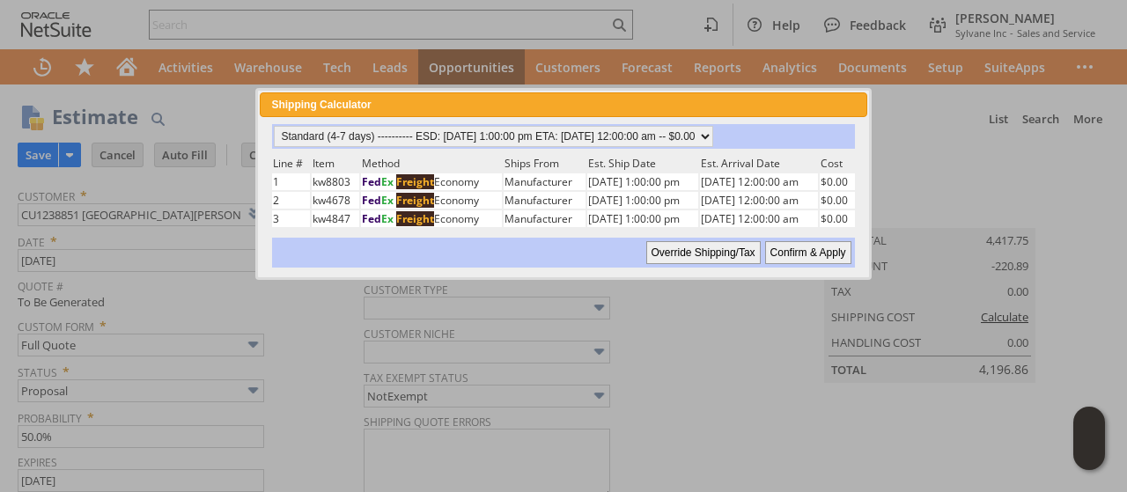
click at [820, 248] on input "Confirm & Apply" at bounding box center [808, 252] width 86 height 23
type input "Add"
type input "Copy Previous"
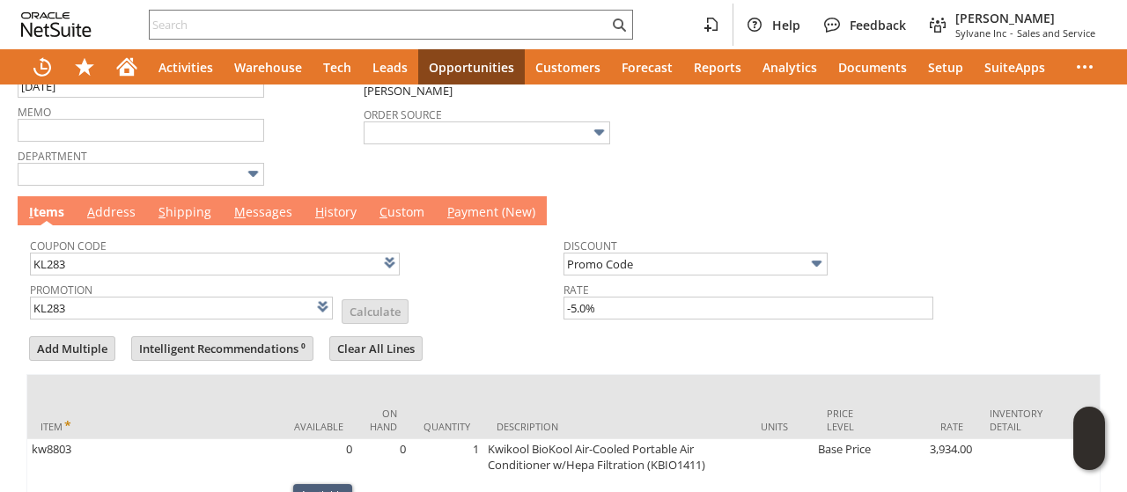
click at [254, 207] on link "M essages" at bounding box center [263, 212] width 67 height 19
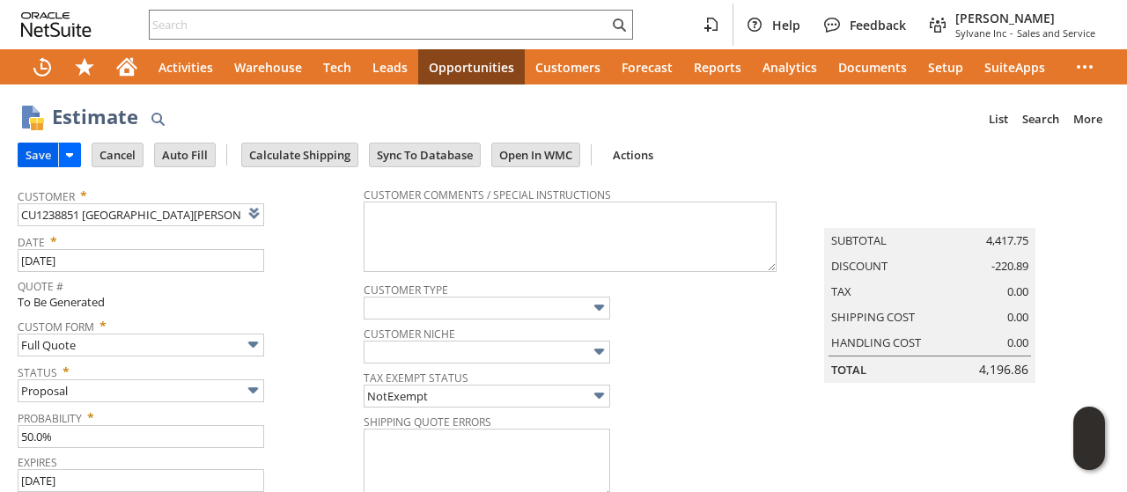
click at [43, 158] on input "Save" at bounding box center [38, 155] width 40 height 23
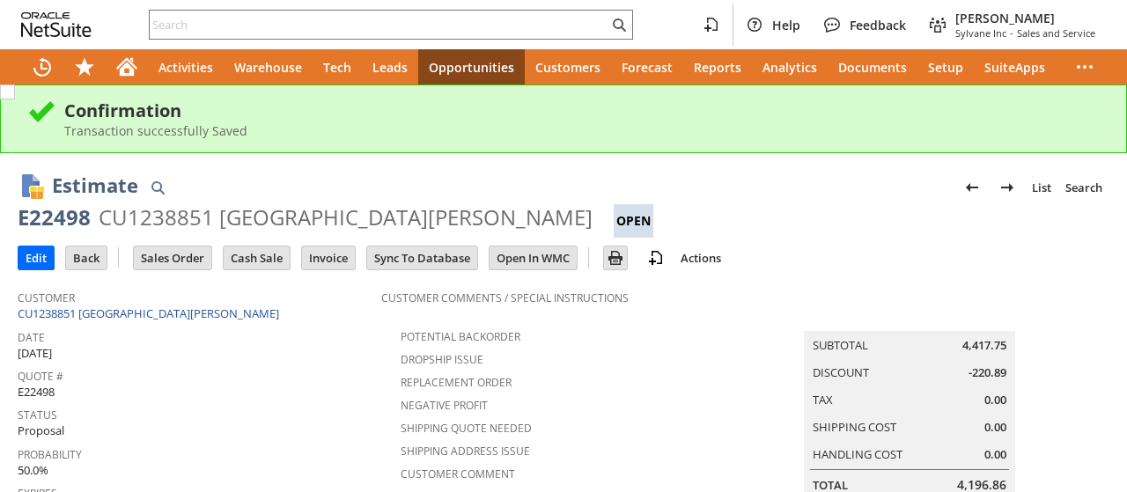
scroll to position [596, 0]
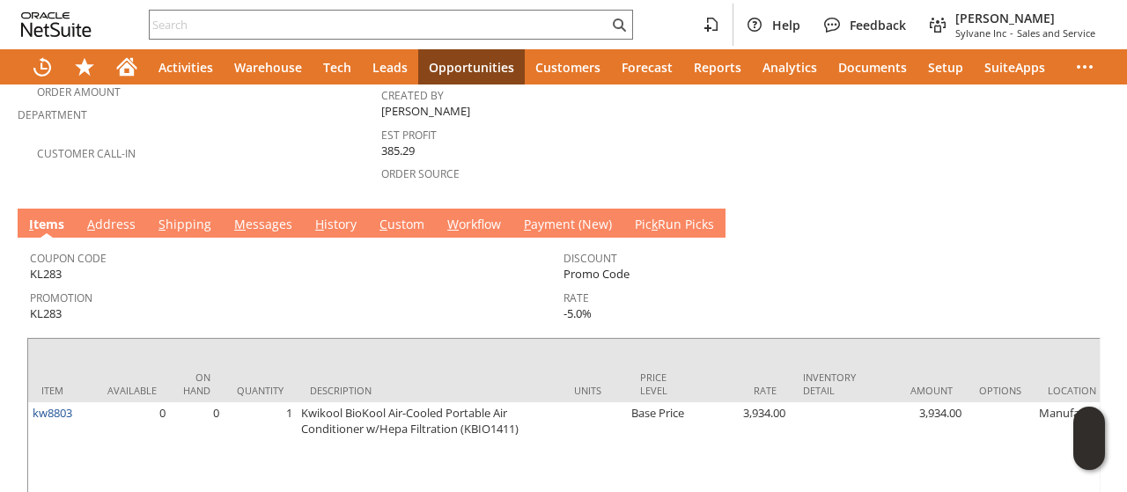
click at [268, 216] on link "M essages" at bounding box center [263, 225] width 67 height 19
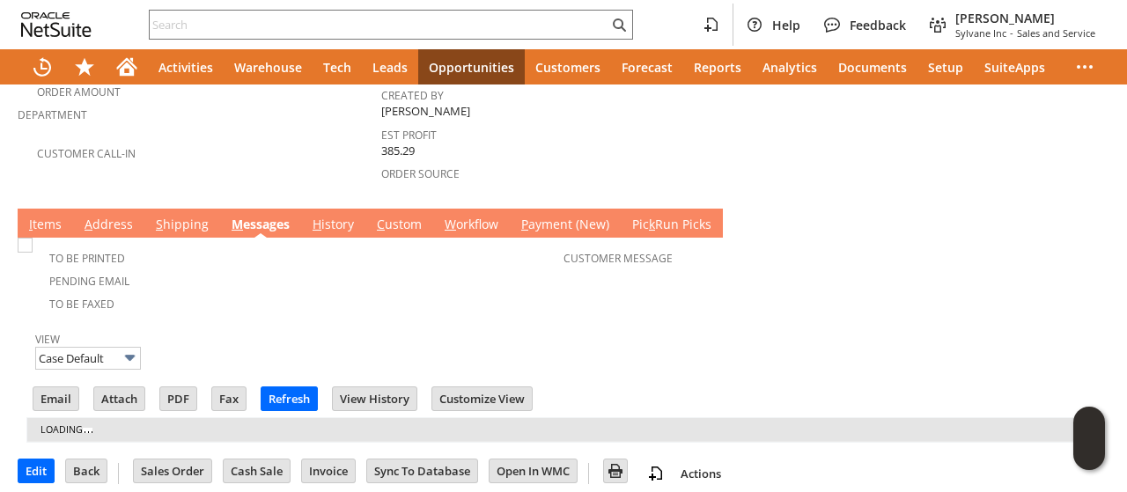
scroll to position [0, 0]
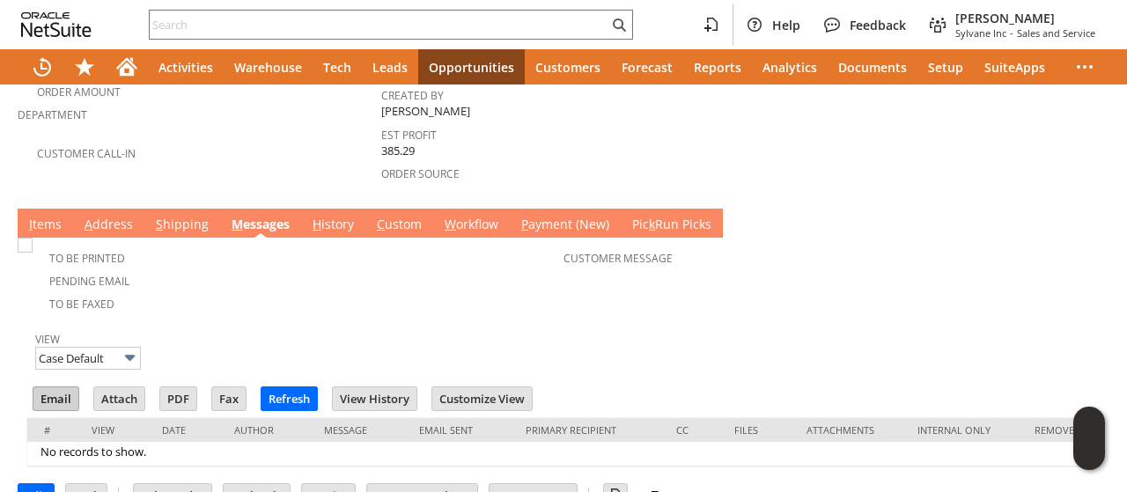
click at [60, 388] on input "Email" at bounding box center [55, 399] width 45 height 23
click at [760, 259] on td "Customer Message" at bounding box center [831, 277] width 534 height 73
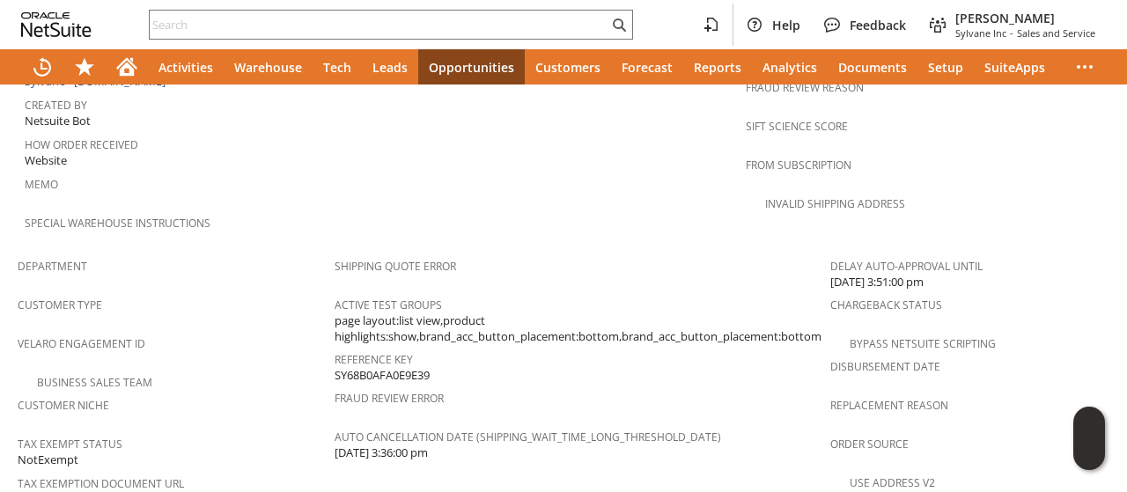
scroll to position [1145, 0]
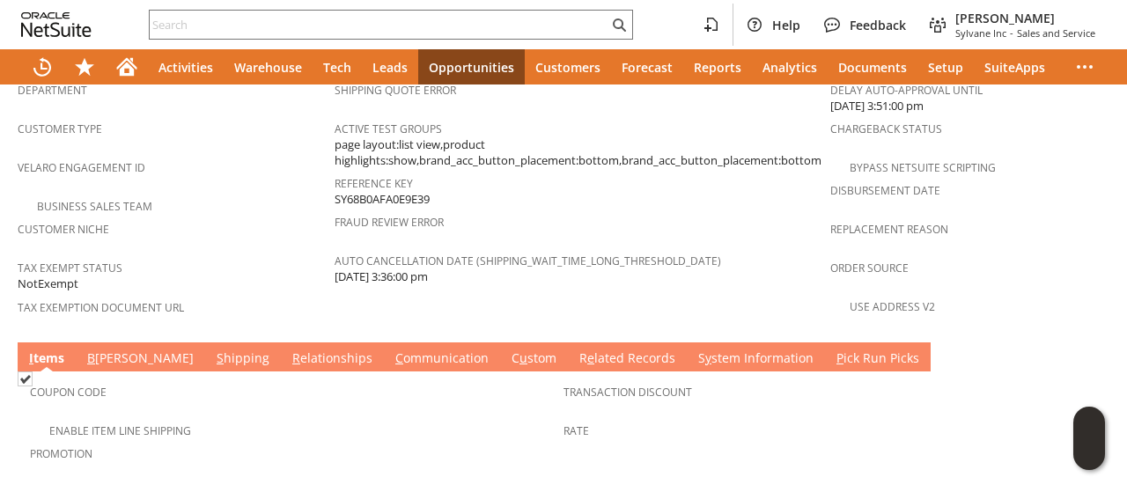
click at [212, 350] on link "S hipping" at bounding box center [243, 359] width 62 height 19
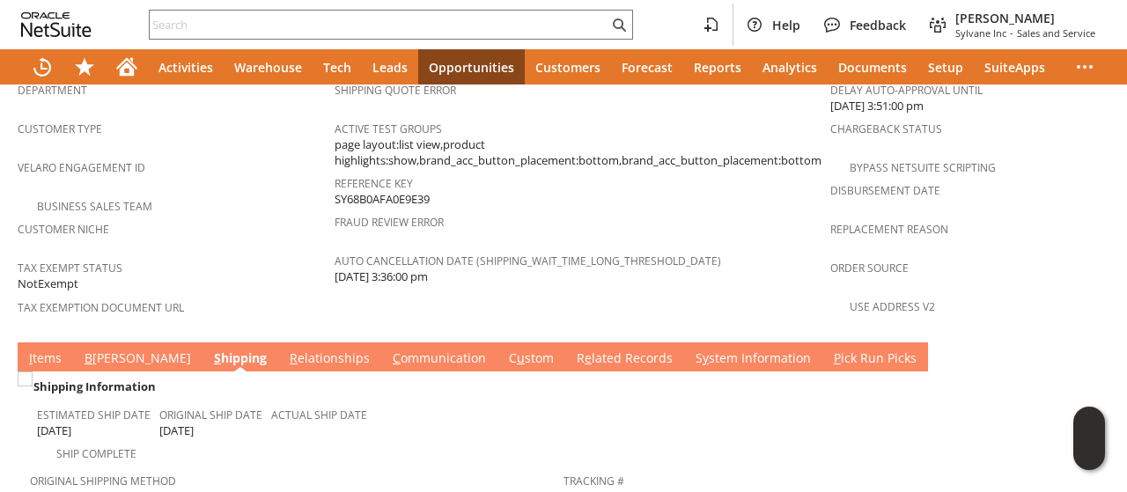
scroll to position [1409, 0]
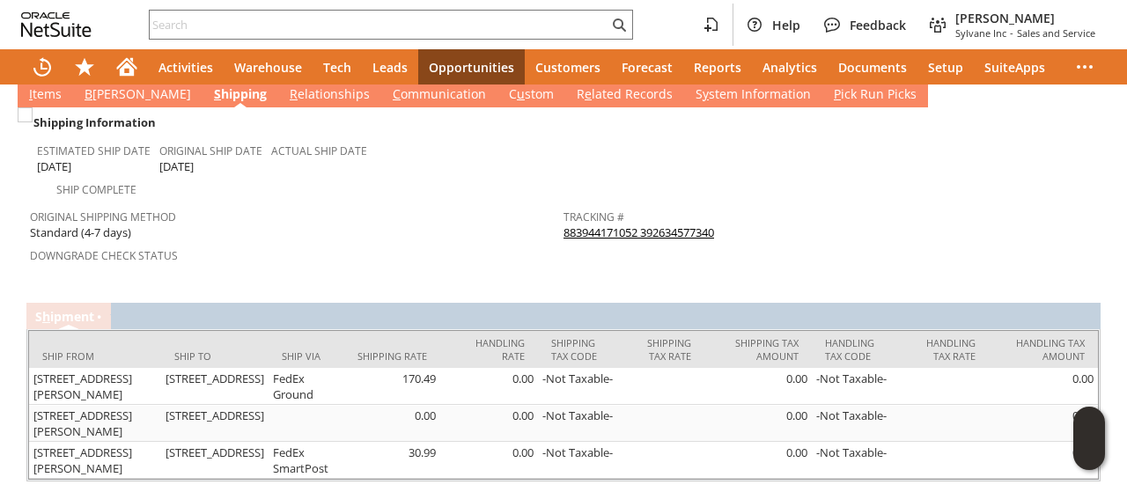
click at [638, 225] on link "883944171052 392634577340" at bounding box center [639, 233] width 151 height 16
click at [682, 225] on link "883944171052 392634577340" at bounding box center [639, 233] width 151 height 16
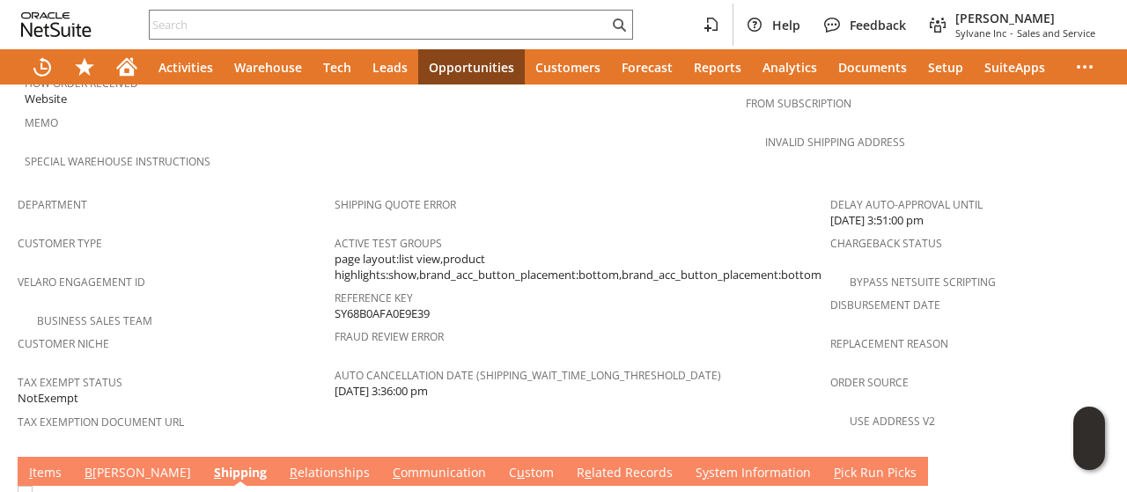
click at [388, 464] on link "C ommunication" at bounding box center [439, 473] width 102 height 19
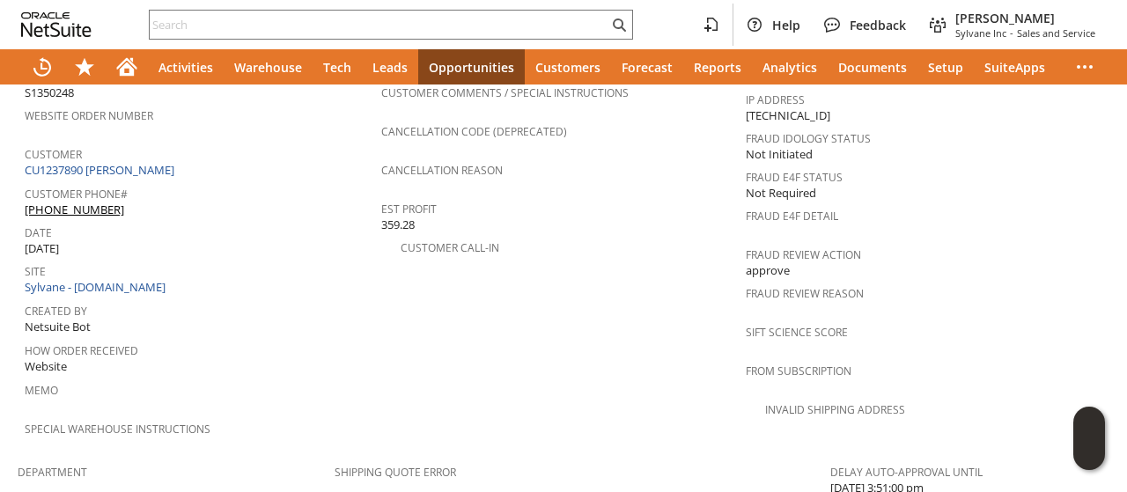
scroll to position [676, 0]
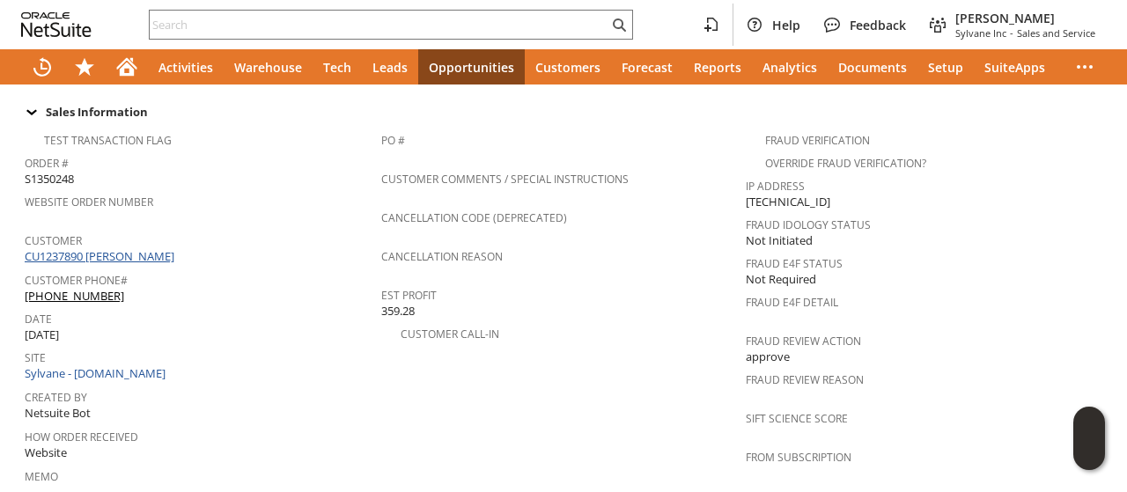
click at [159, 248] on link "CU1237890 [PERSON_NAME]" at bounding box center [102, 256] width 154 height 16
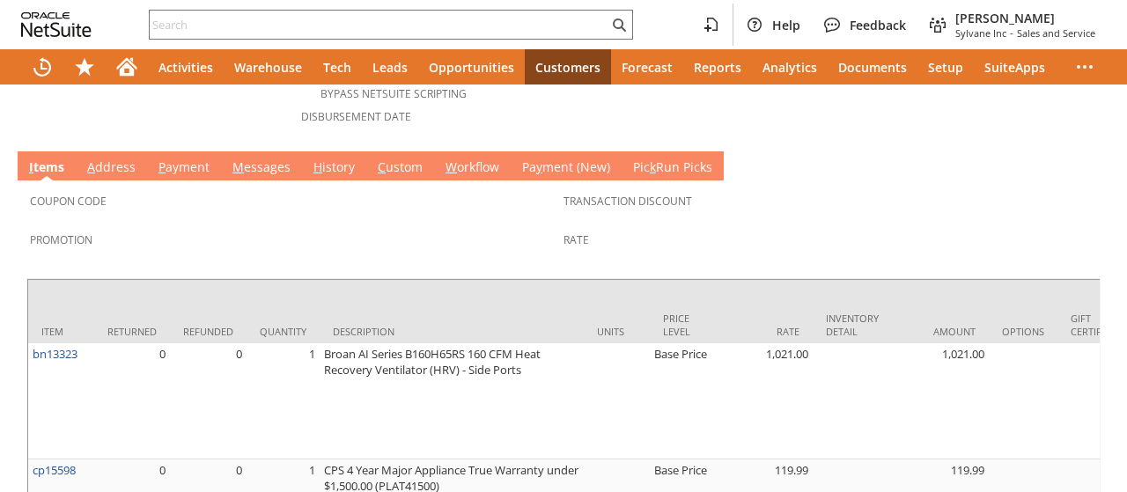
click at [267, 159] on link "M essages" at bounding box center [261, 168] width 67 height 19
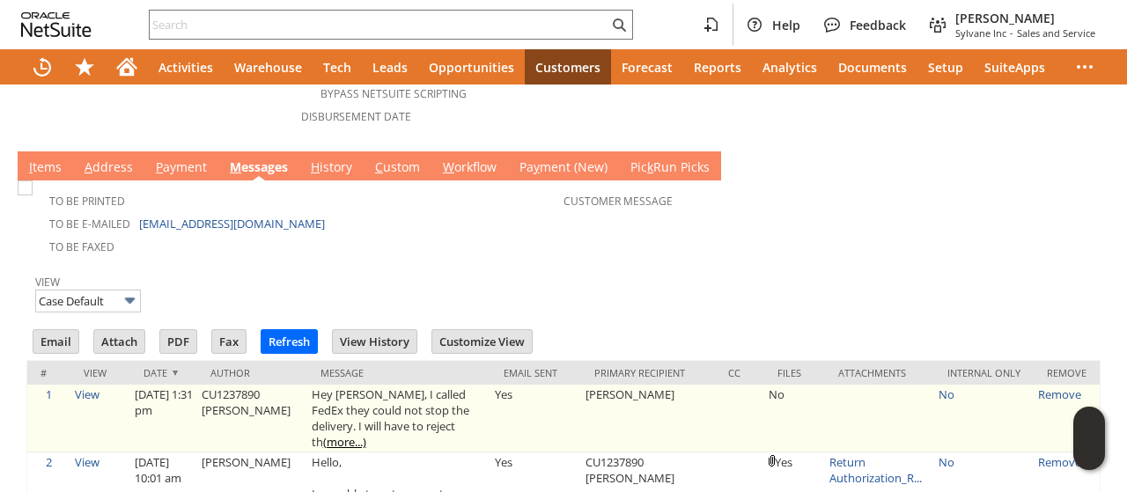
click at [331, 434] on link "(more...)" at bounding box center [344, 442] width 43 height 16
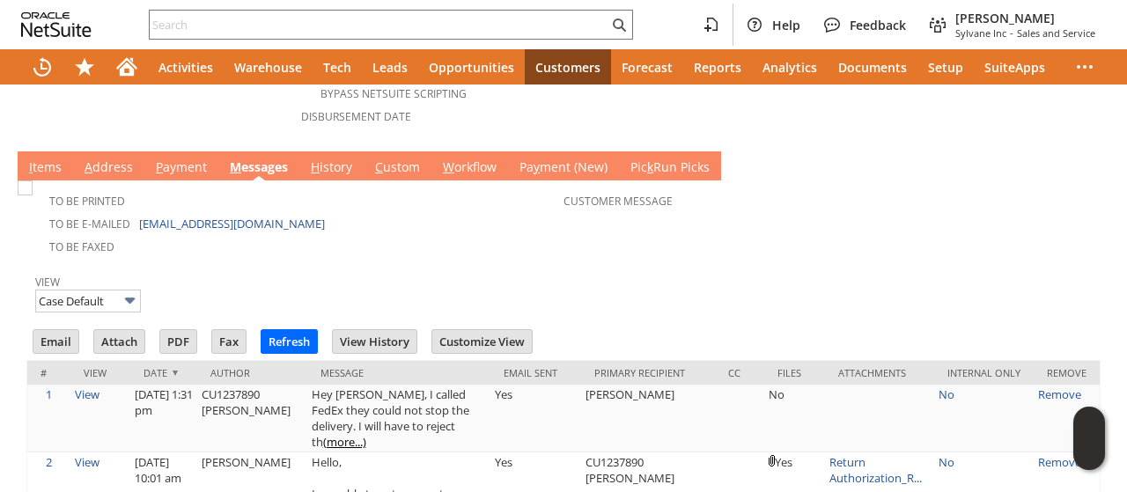
click at [866, 205] on td "Customer Message" at bounding box center [831, 220] width 534 height 73
